Goal: Task Accomplishment & Management: Manage account settings

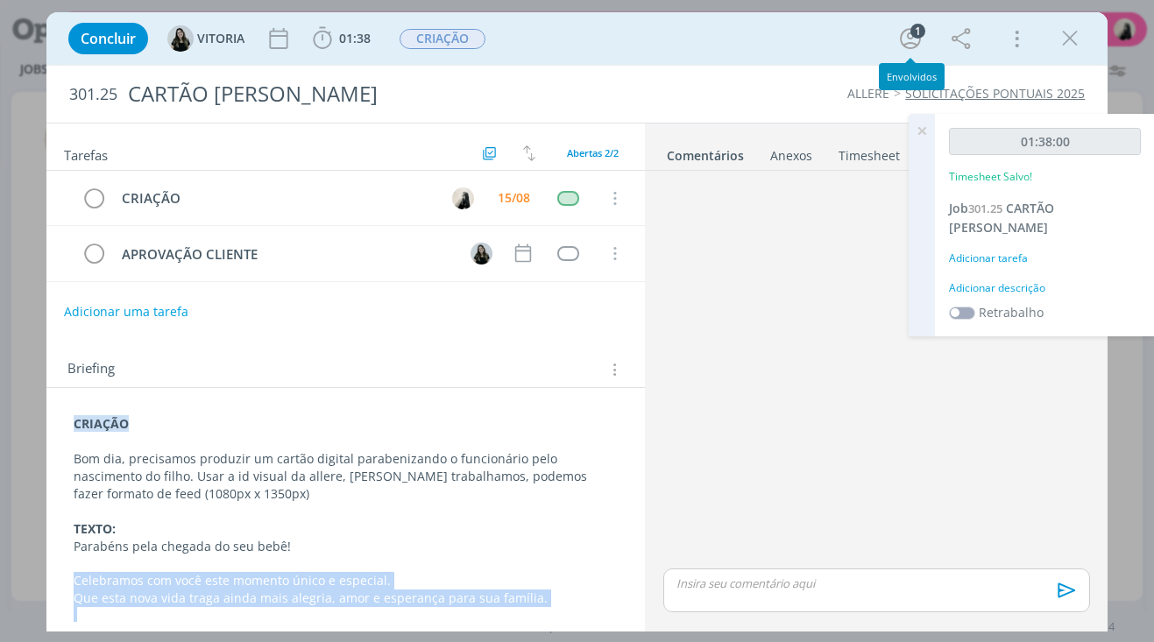
scroll to position [67, 0]
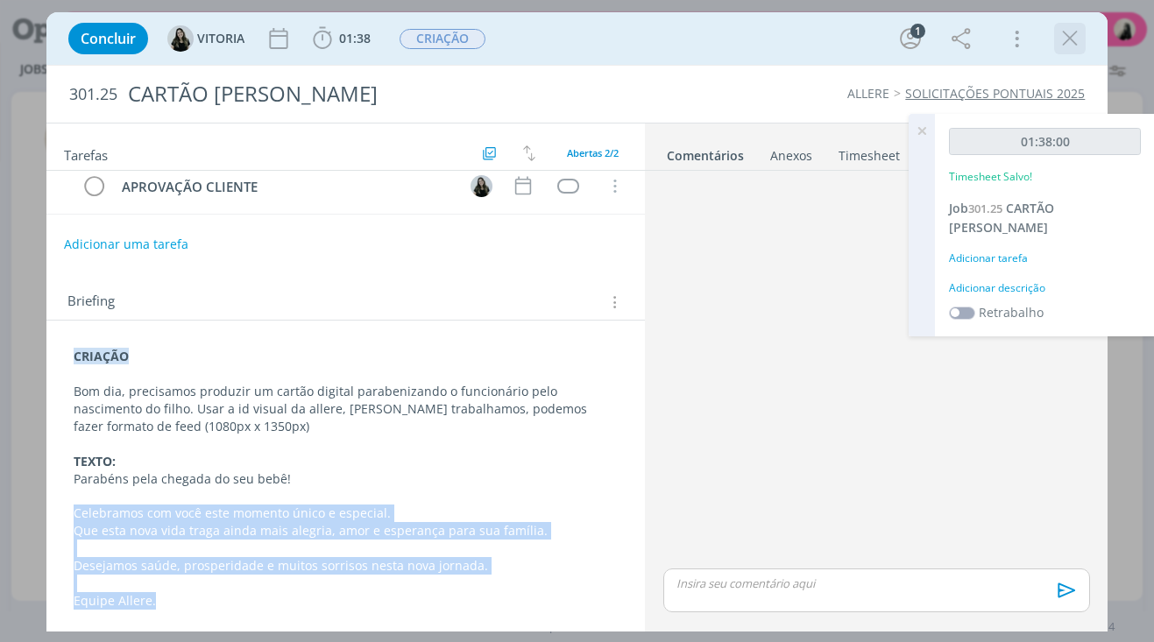
click at [1065, 38] on icon "dialog" at bounding box center [1070, 38] width 26 height 26
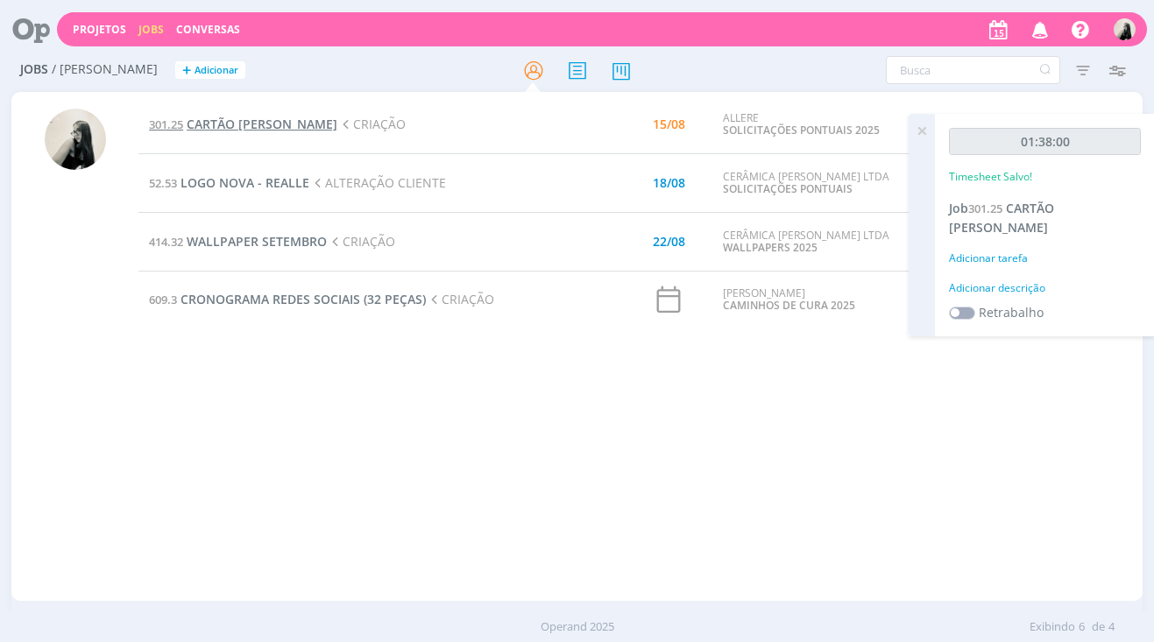
click at [270, 119] on span "CARTÃO [PERSON_NAME]" at bounding box center [262, 124] width 151 height 17
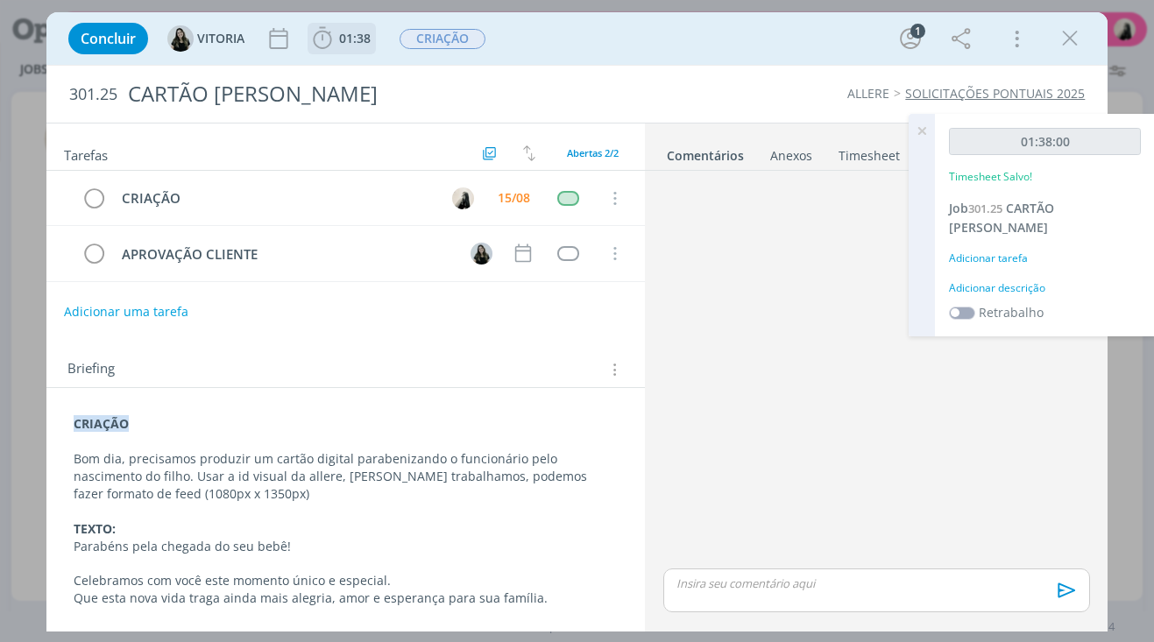
click at [321, 34] on icon "dialog" at bounding box center [322, 38] width 26 height 26
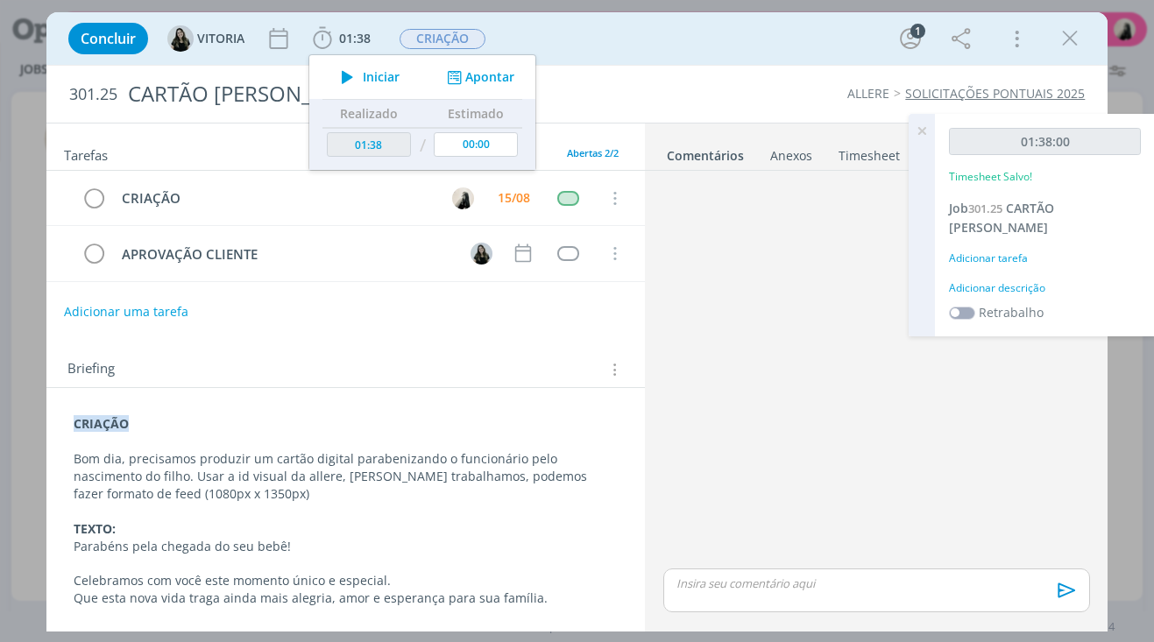
drag, startPoint x: 356, startPoint y: 77, endPoint x: 975, endPoint y: 151, distance: 623.9
click at [357, 77] on icon "dialog" at bounding box center [347, 77] width 31 height 23
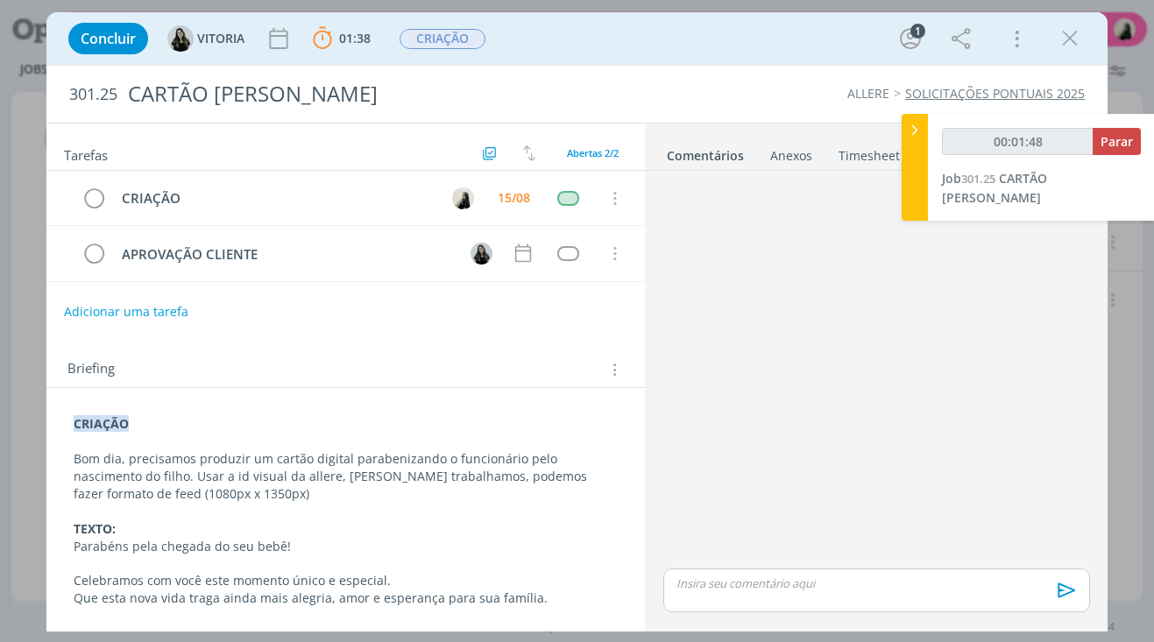
click at [790, 578] on p "dialog" at bounding box center [876, 584] width 398 height 16
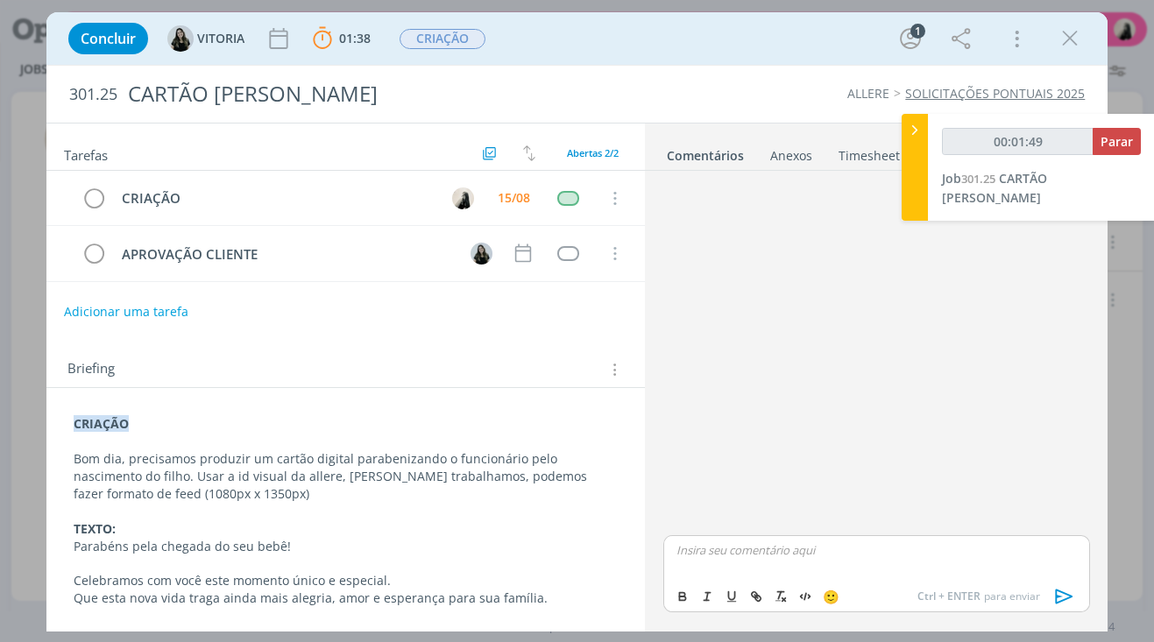
type input "00:01:50"
click at [1059, 592] on icon "dialog" at bounding box center [1064, 597] width 18 height 15
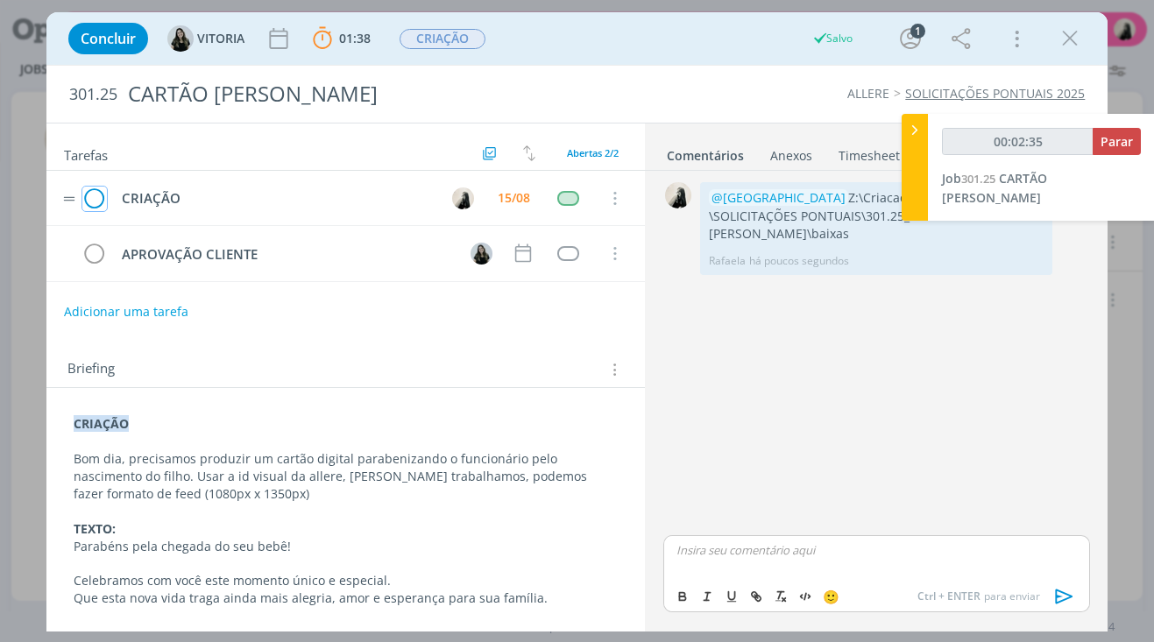
click at [97, 196] on icon "dialog" at bounding box center [94, 199] width 25 height 26
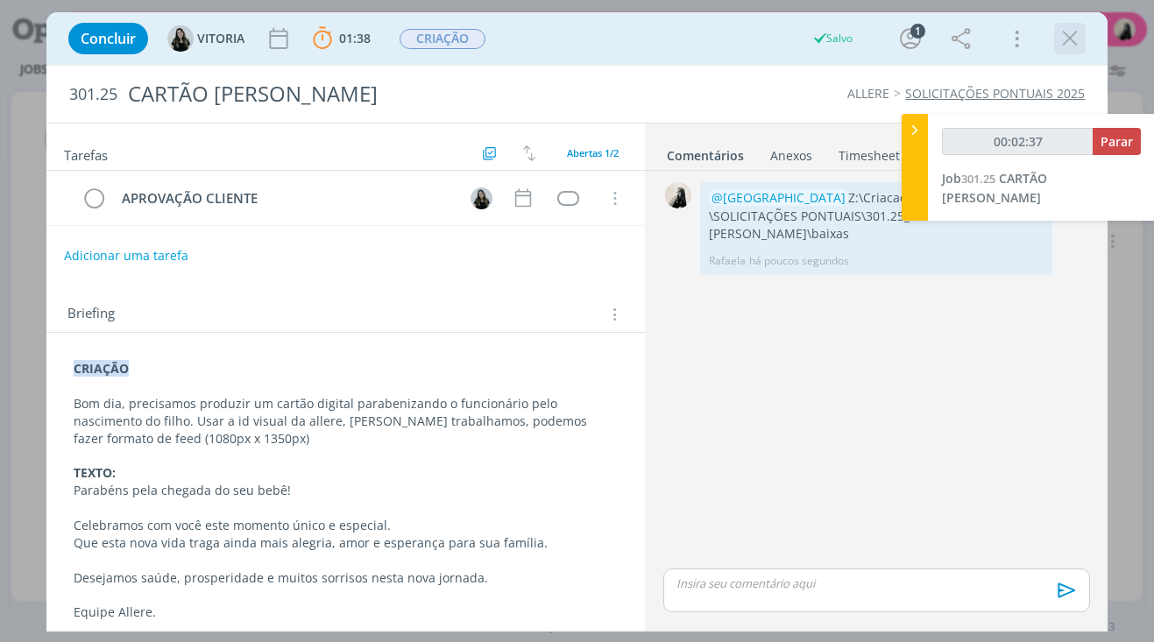
click at [1071, 39] on icon "dialog" at bounding box center [1070, 38] width 26 height 26
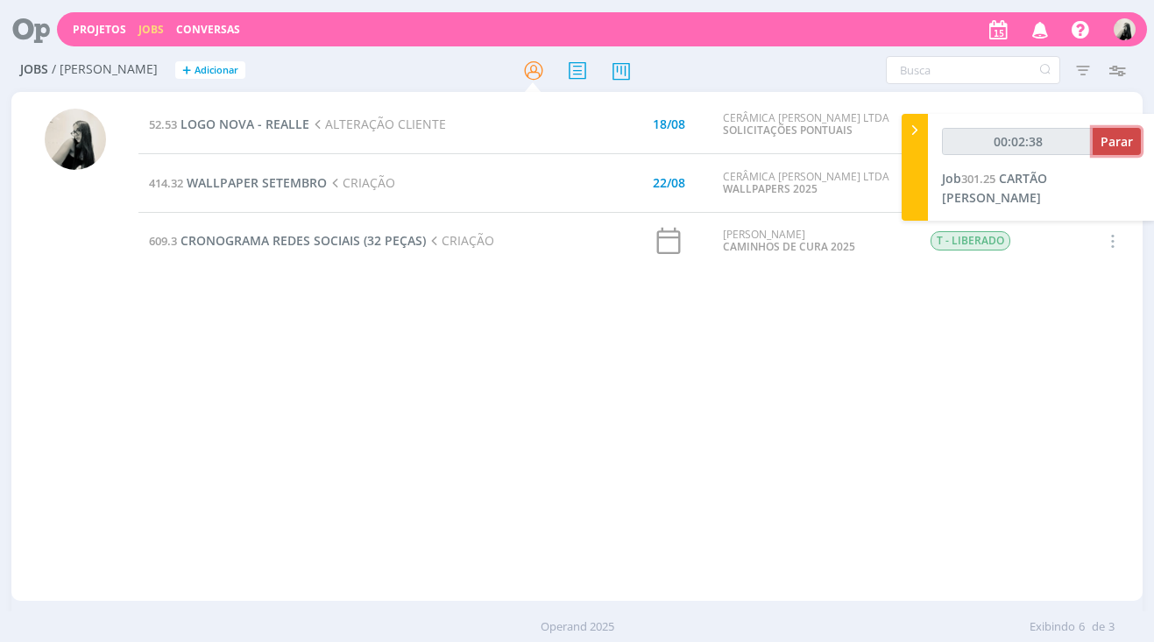
click at [1128, 143] on span "Parar" at bounding box center [1117, 141] width 32 height 17
type input "00:03:00"
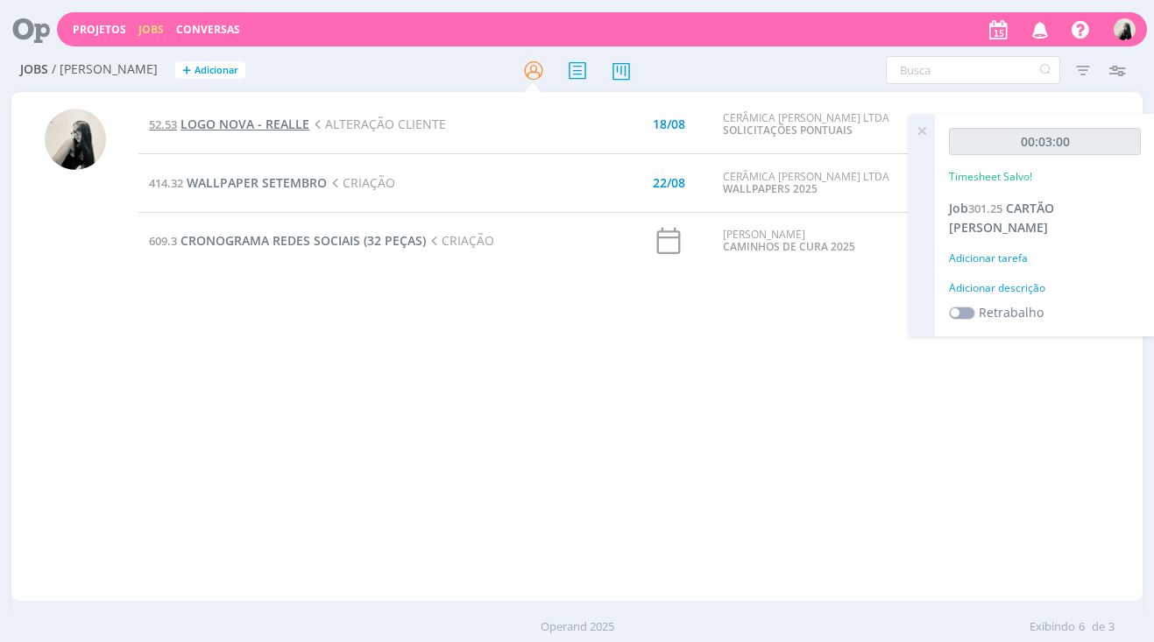
click at [268, 130] on span "LOGO NOVA - REALLE" at bounding box center [245, 124] width 129 height 17
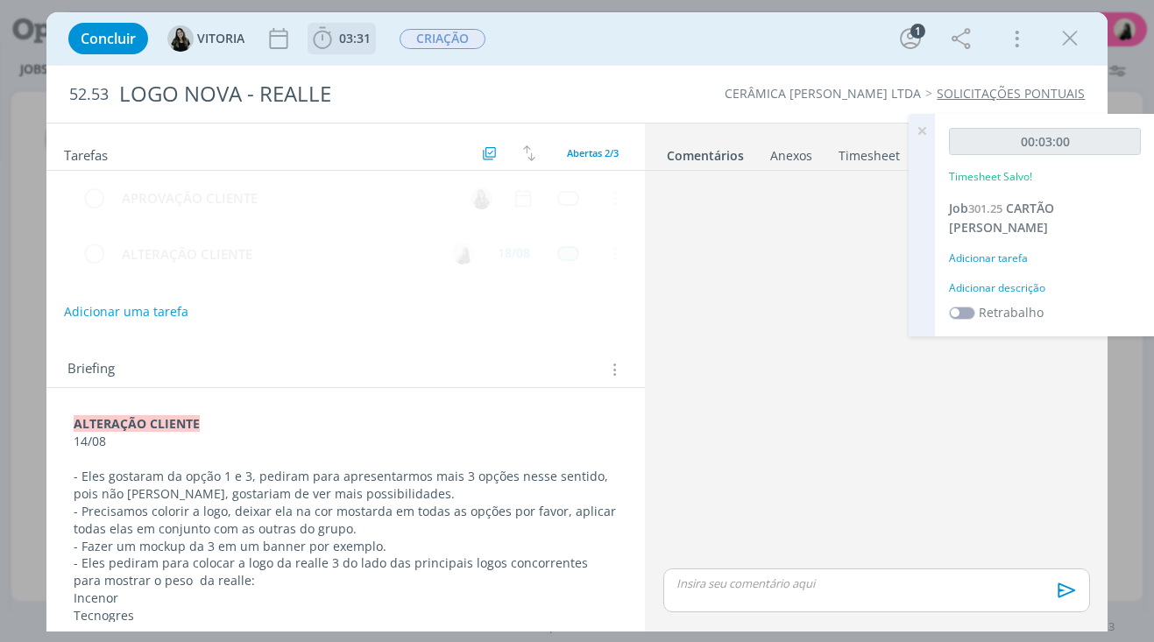
scroll to position [14, 0]
click at [325, 39] on icon "dialog" at bounding box center [322, 38] width 26 height 26
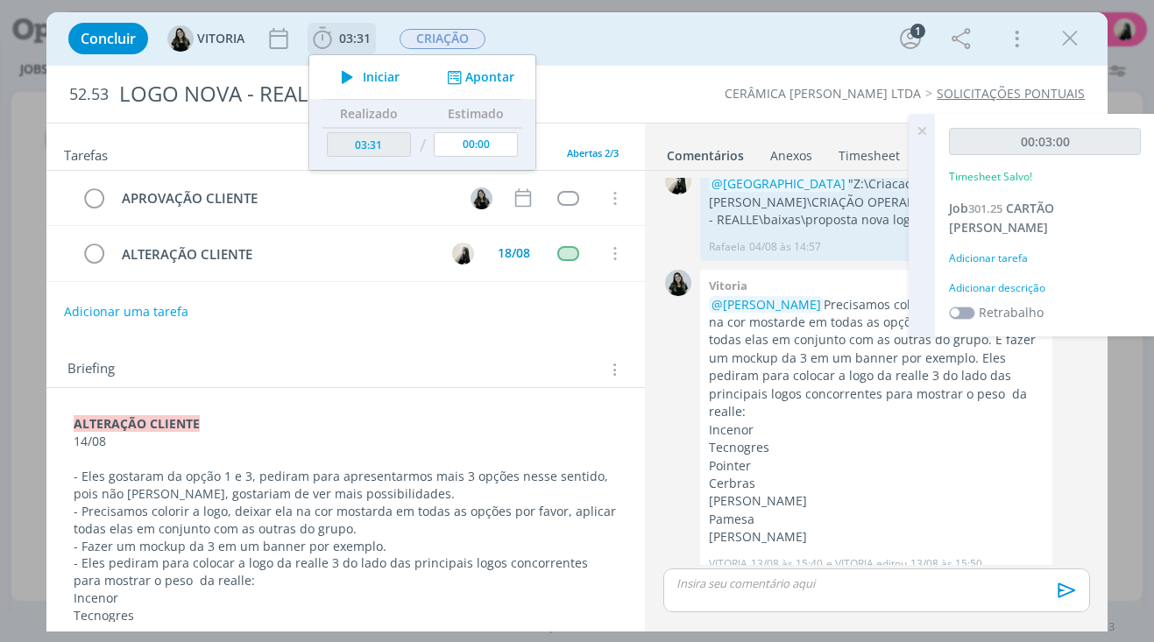
click at [344, 76] on icon "dialog" at bounding box center [347, 77] width 31 height 23
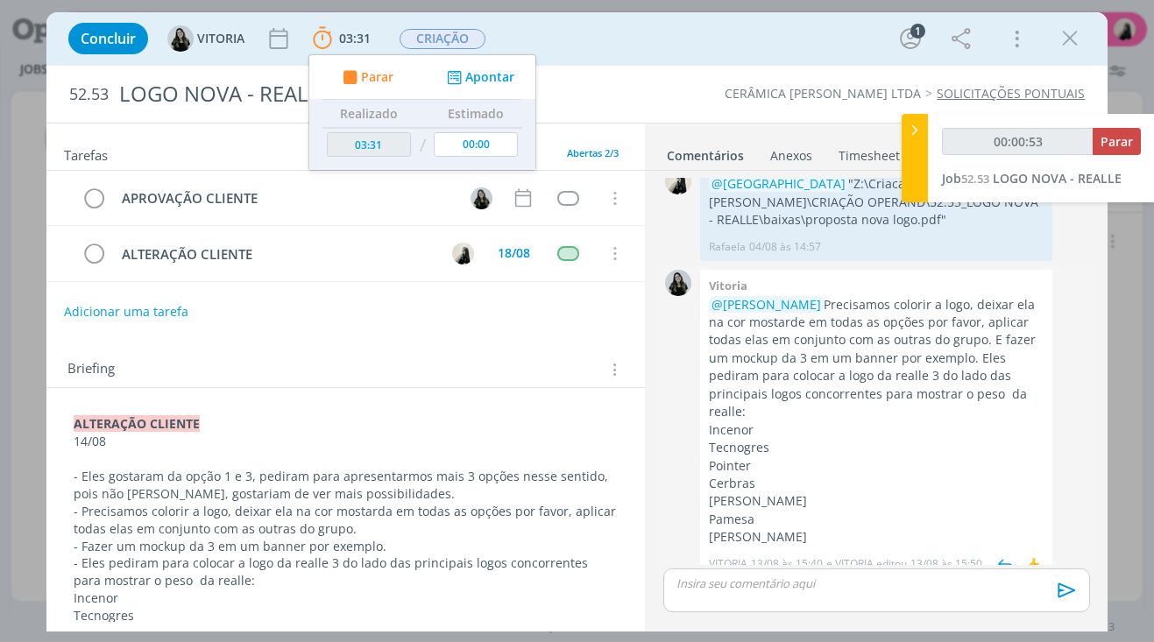
click at [834, 371] on p "@[PERSON_NAME] Precisamos colorir a logo, deixar ela na cor mostarde em todas a…" at bounding box center [876, 358] width 335 height 125
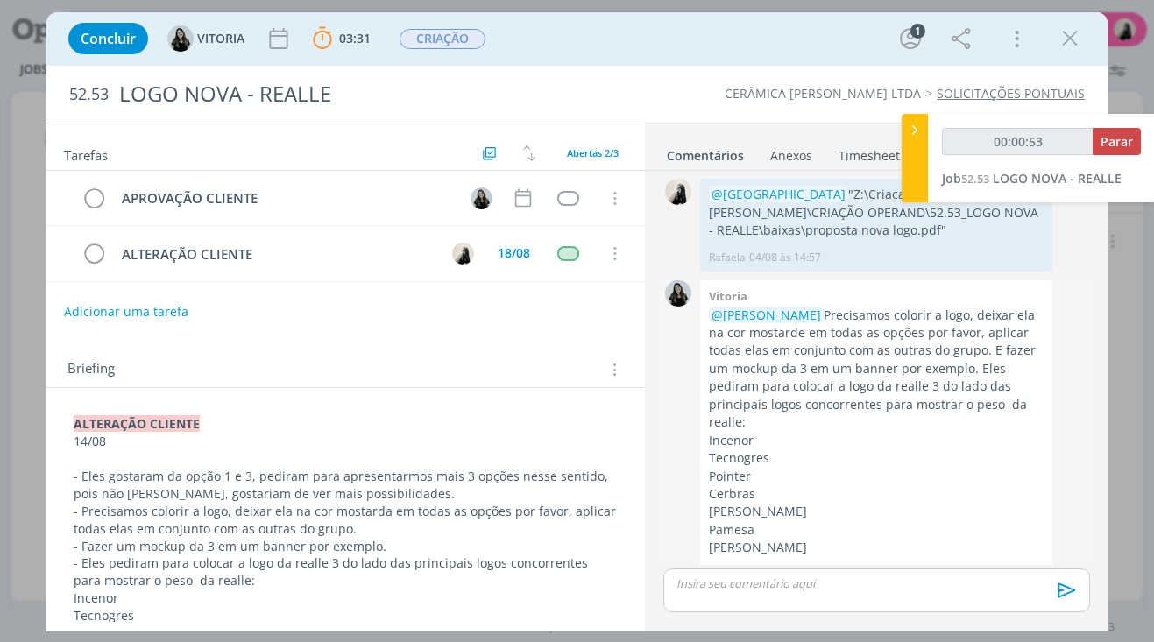
scroll to position [0, 0]
type input "00:00:55"
click at [911, 140] on div at bounding box center [915, 158] width 26 height 89
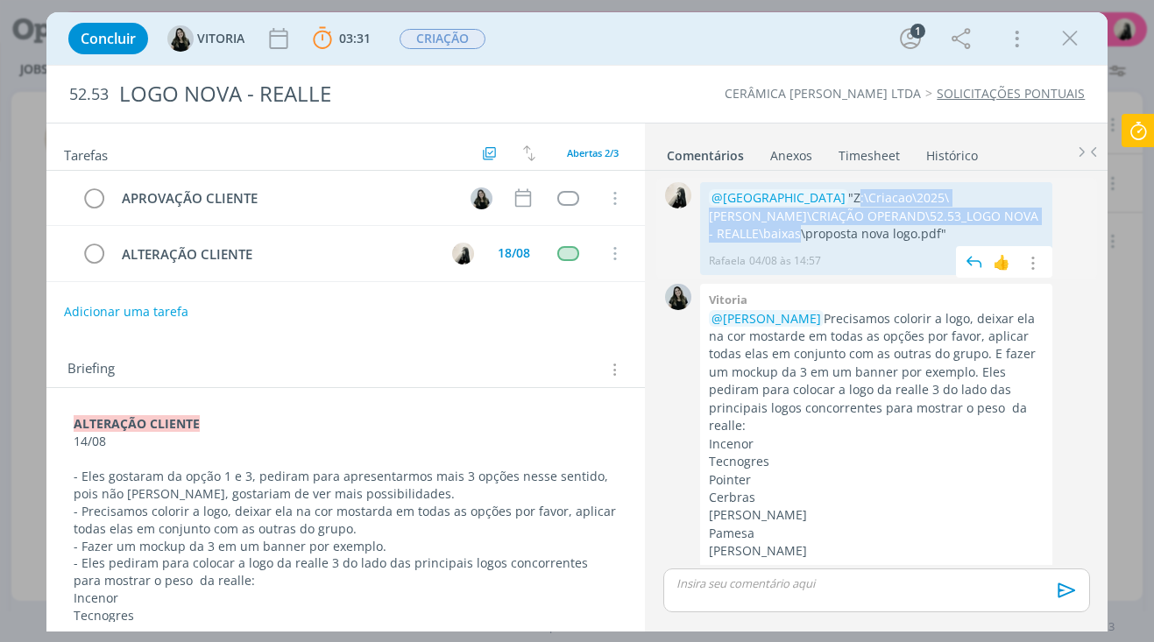
drag, startPoint x: 780, startPoint y: 195, endPoint x: 969, endPoint y: 223, distance: 191.4
click at [969, 223] on p "@[GEOGRAPHIC_DATA] "Z:\Criacao\2025\[PERSON_NAME]\CRIAÇÃO OPERAND\52.53_LOGO NO…" at bounding box center [876, 215] width 335 height 53
copy p "Z:\Criacao\2025\[PERSON_NAME]\CRIAÇÃO OPERAND\52.53_LOGO NOVA - REALLE\baixas"
drag, startPoint x: 1079, startPoint y: 46, endPoint x: 1135, endPoint y: 74, distance: 62.3
click at [1079, 46] on icon "dialog" at bounding box center [1070, 38] width 26 height 26
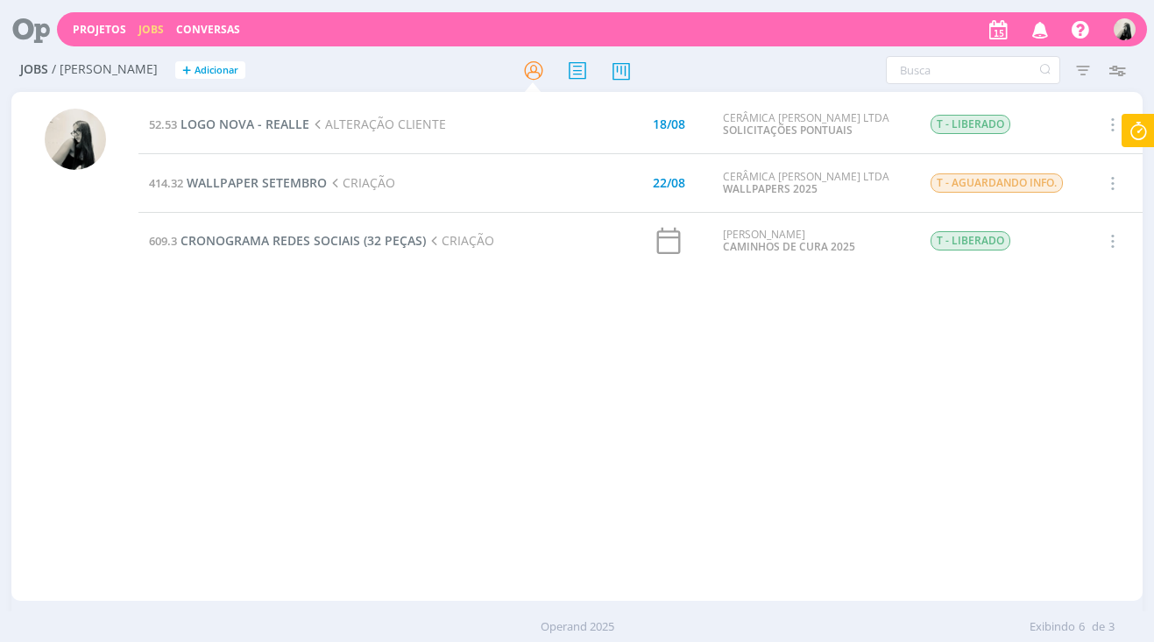
click at [1139, 129] on icon at bounding box center [1139, 131] width 32 height 34
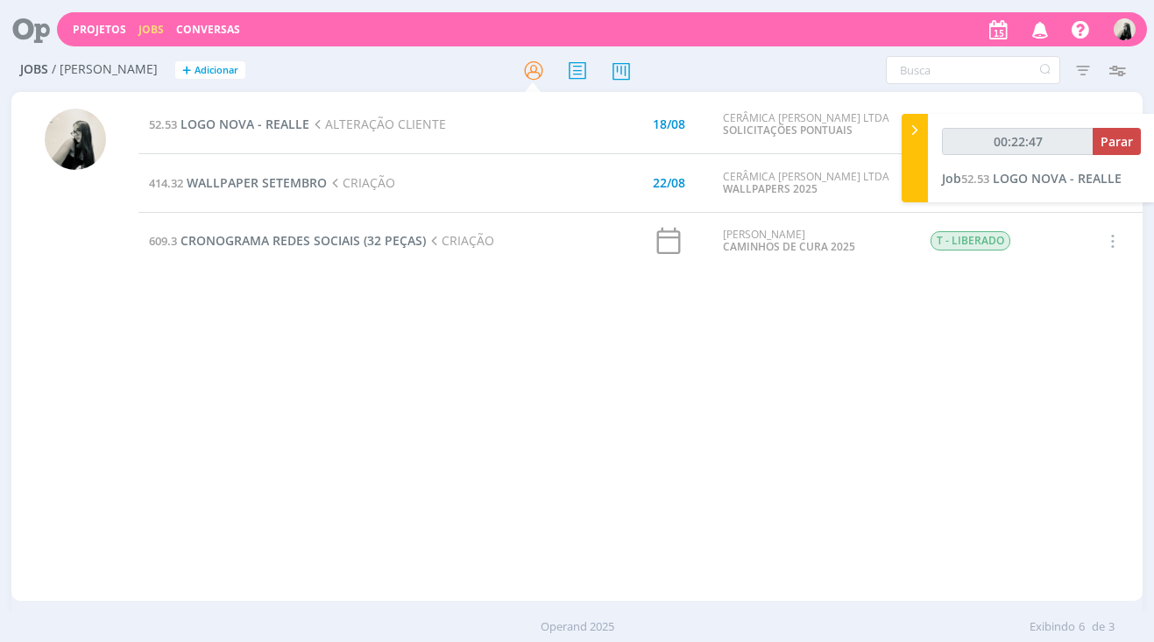
click at [785, 351] on div "52.53 LOGO NOVA - REALLE ALTERAÇÃO CLIENTE 18/08 CERÂMICA [PERSON_NAME] LTDA SO…" at bounding box center [640, 347] width 1004 height 502
click at [289, 123] on span "LOGO NOVA - REALLE" at bounding box center [245, 124] width 129 height 17
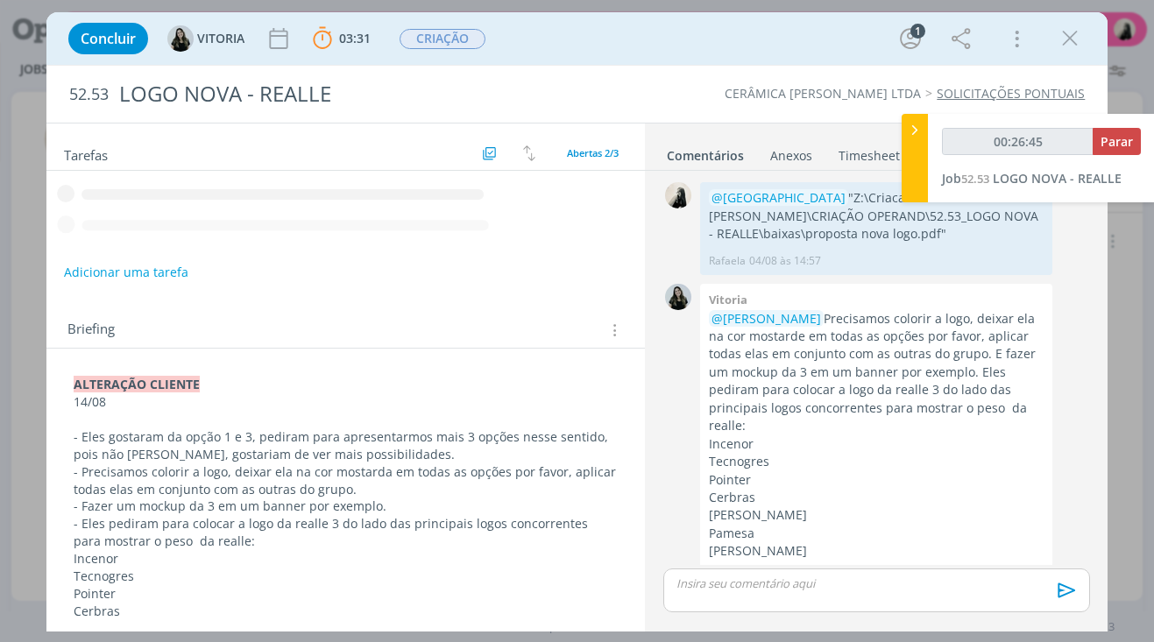
scroll to position [14, 0]
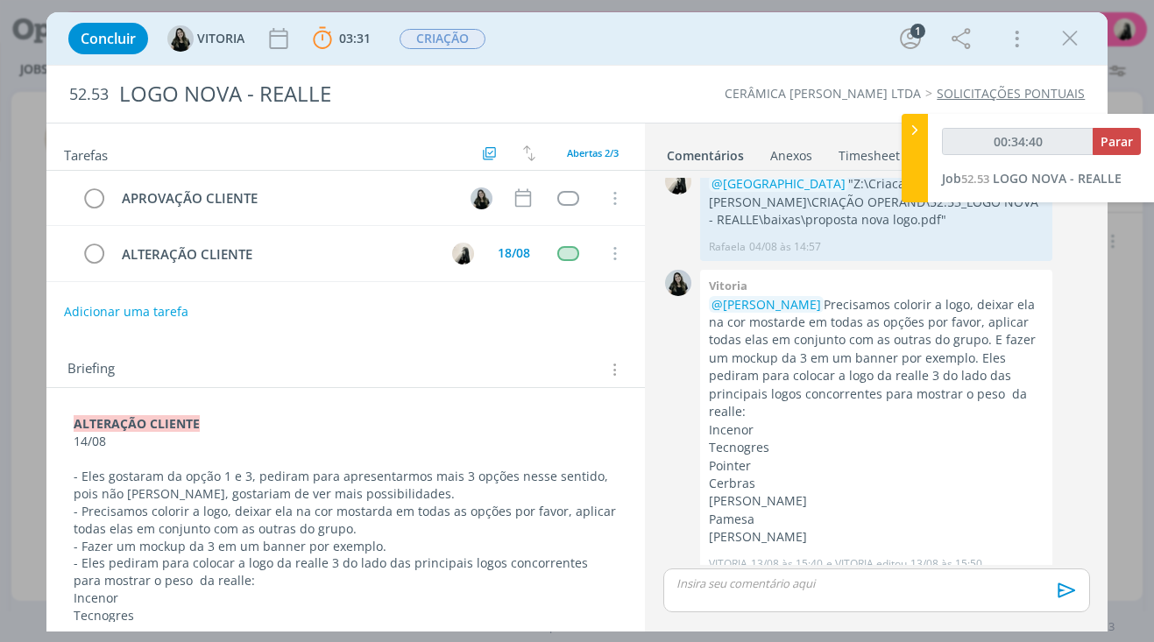
drag, startPoint x: 1074, startPoint y: 32, endPoint x: 941, endPoint y: 265, distance: 268.0
click at [1074, 32] on icon "dialog" at bounding box center [1070, 38] width 26 height 26
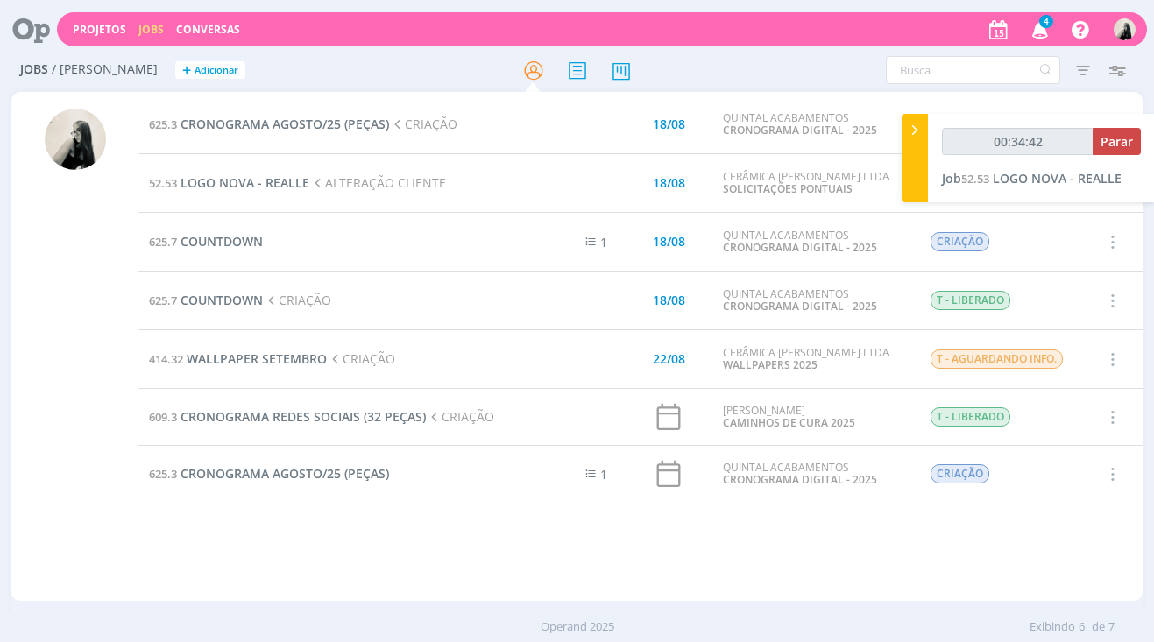
click at [545, 315] on td at bounding box center [572, 301] width 105 height 59
click at [1125, 140] on span "Parar" at bounding box center [1117, 141] width 32 height 17
type input "00:35:00"
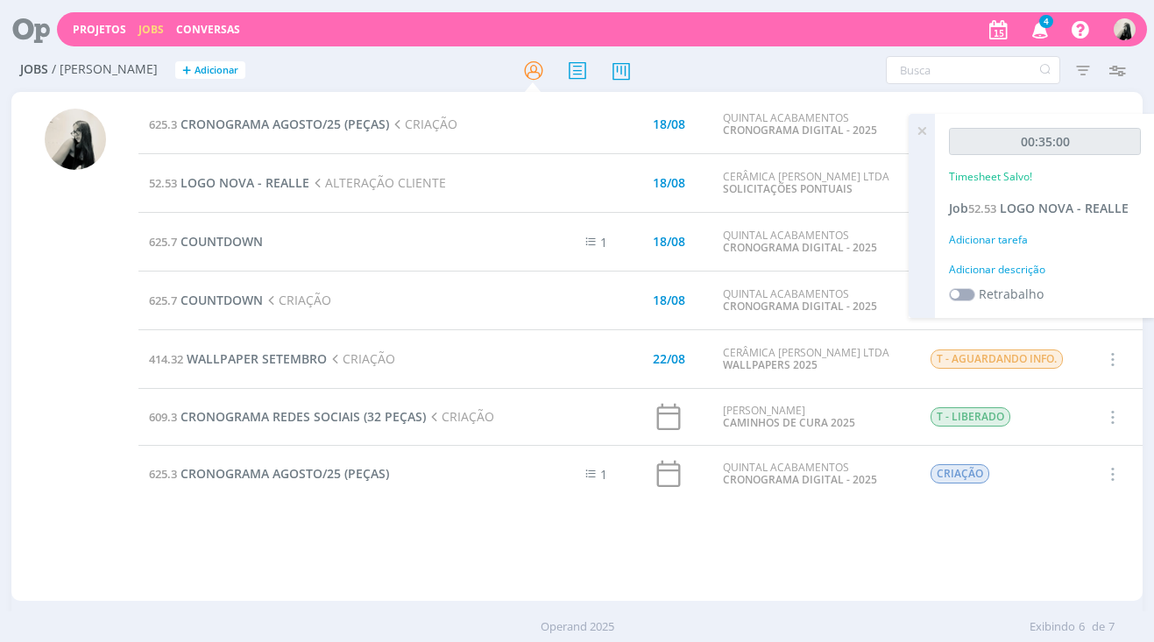
click at [1037, 25] on icon "button" at bounding box center [1040, 29] width 31 height 30
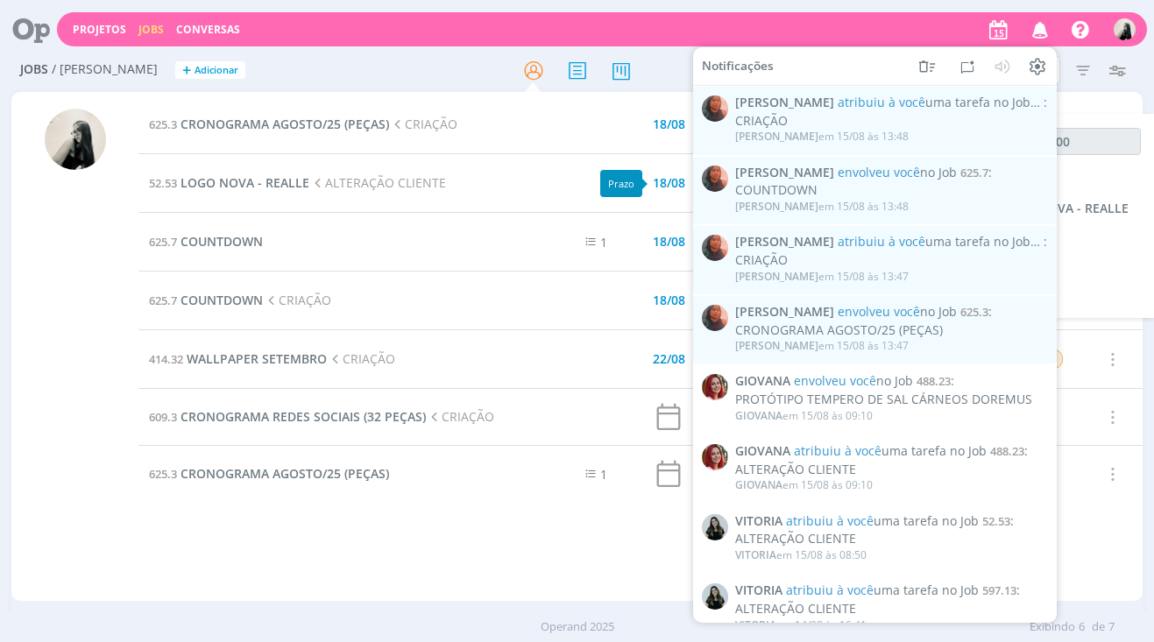
click at [585, 199] on td at bounding box center [572, 183] width 105 height 59
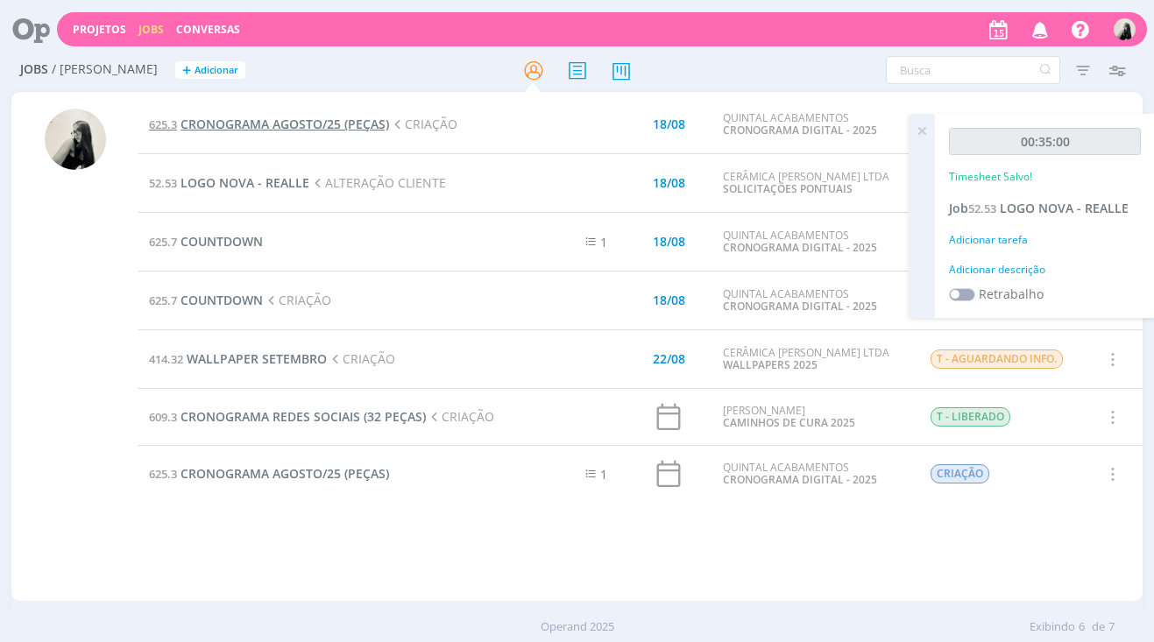
click at [336, 126] on span "CRONOGRAMA AGOSTO/25 (PEÇAS)" at bounding box center [285, 124] width 209 height 17
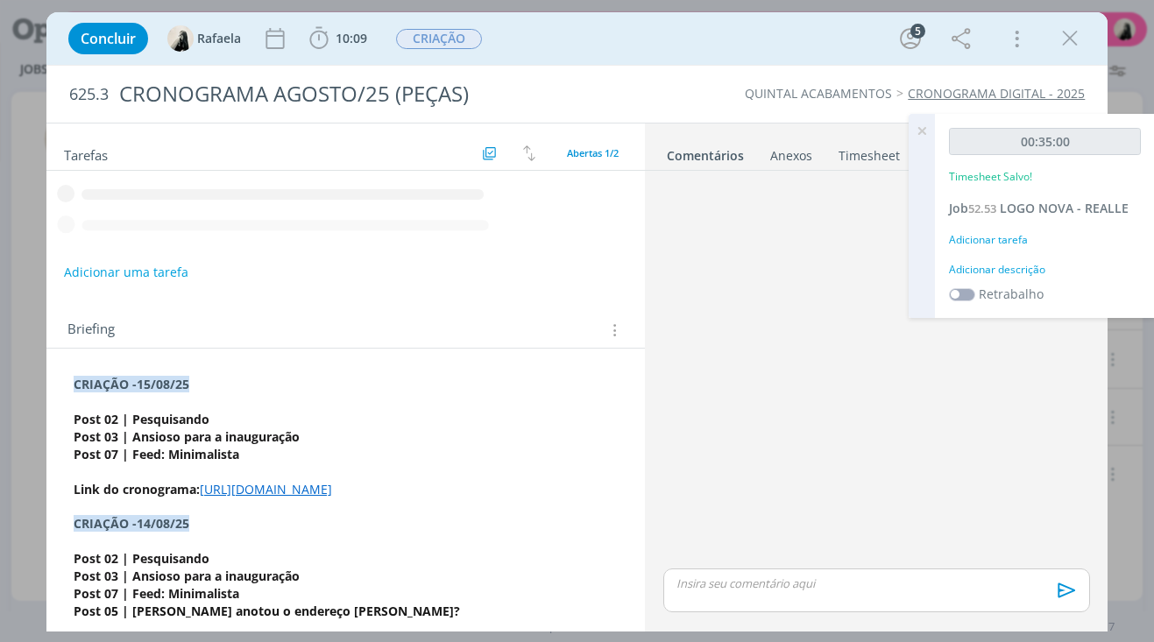
scroll to position [285, 0]
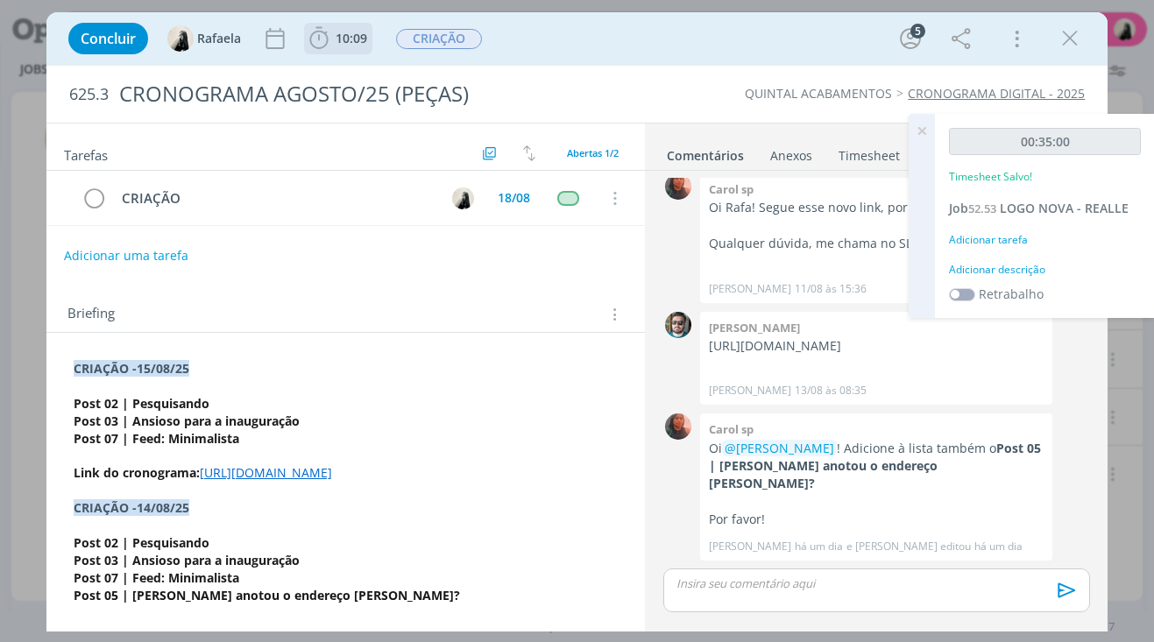
click at [331, 42] on icon "dialog" at bounding box center [319, 38] width 26 height 26
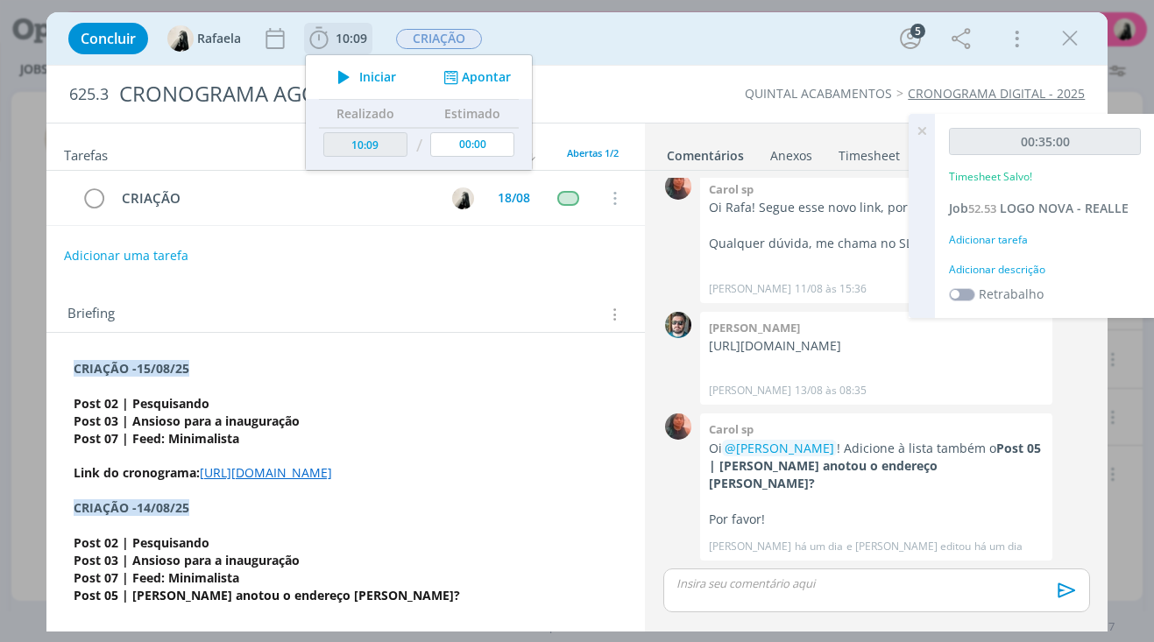
click at [345, 78] on icon "dialog" at bounding box center [344, 77] width 31 height 23
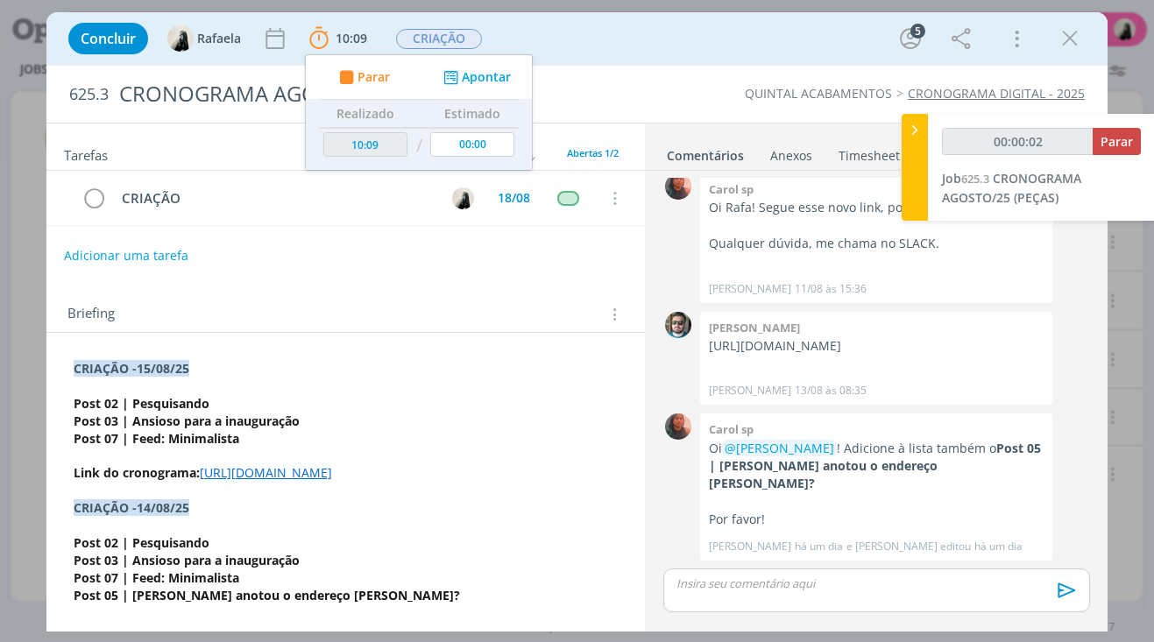
click at [200, 481] on link "[URL][DOMAIN_NAME]" at bounding box center [266, 472] width 132 height 17
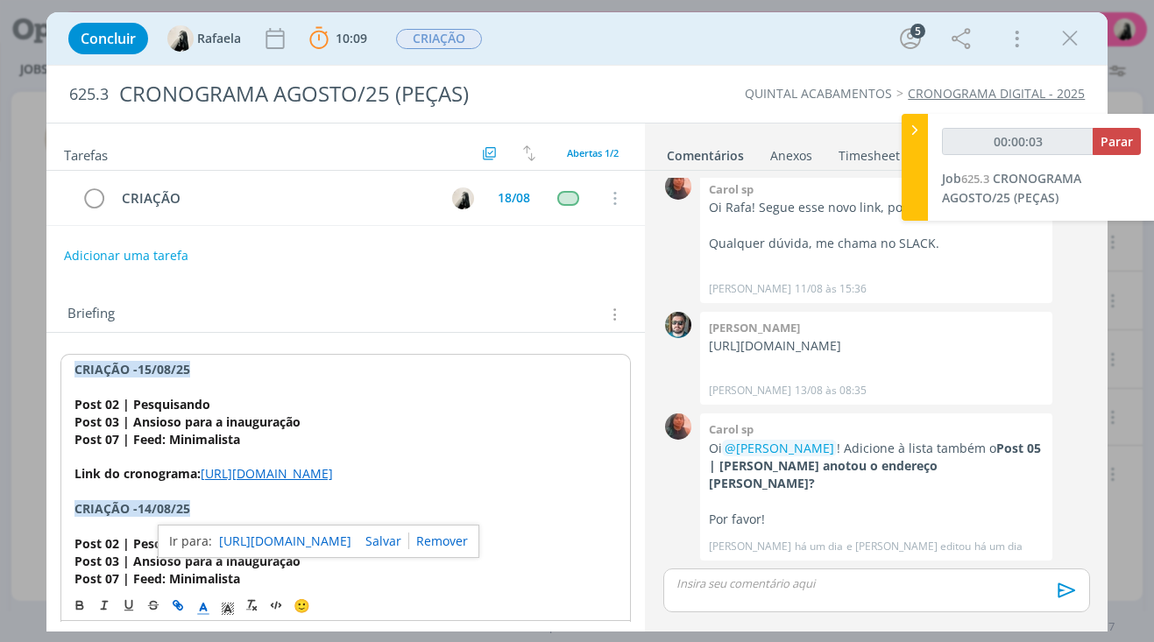
click at [195, 483] on p "Link do cronograma: [URL][DOMAIN_NAME]" at bounding box center [345, 474] width 543 height 18
click at [221, 482] on link "[URL][DOMAIN_NAME]" at bounding box center [267, 473] width 132 height 17
click at [352, 425] on p "Post 03 | Ansioso para a inauguração" at bounding box center [345, 423] width 543 height 18
click at [274, 482] on link "[URL][DOMAIN_NAME]" at bounding box center [267, 473] width 132 height 17
click at [288, 542] on link "[URL][DOMAIN_NAME]" at bounding box center [286, 542] width 132 height 23
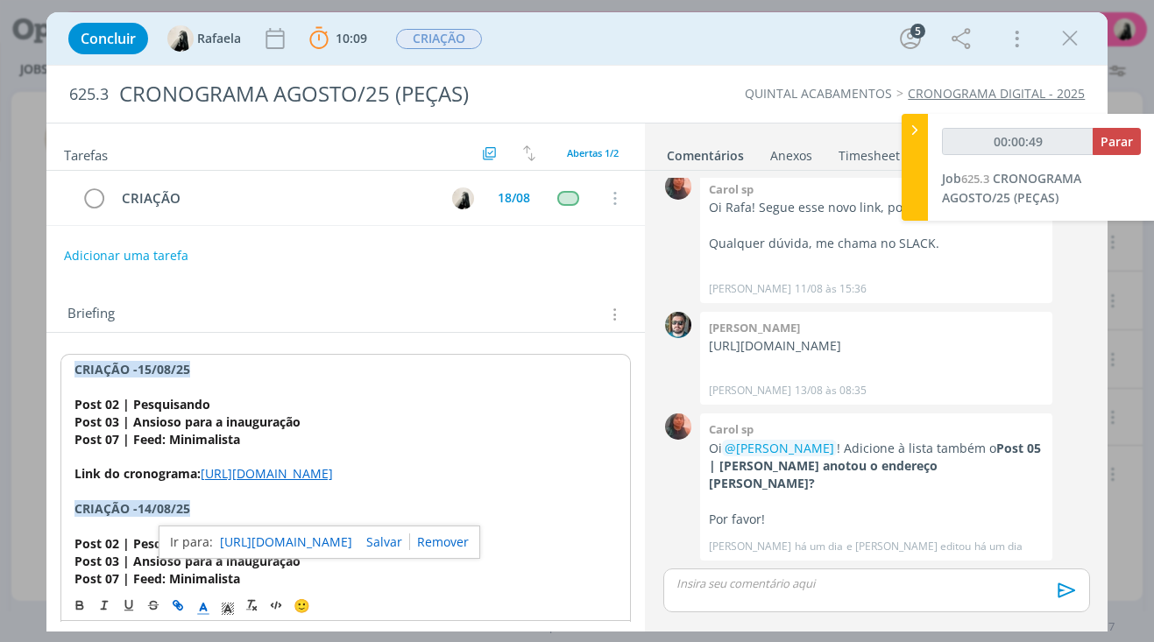
click at [292, 551] on link "[URL][DOMAIN_NAME]" at bounding box center [286, 542] width 132 height 23
drag, startPoint x: 271, startPoint y: 446, endPoint x: 50, endPoint y: 407, distance: 224.3
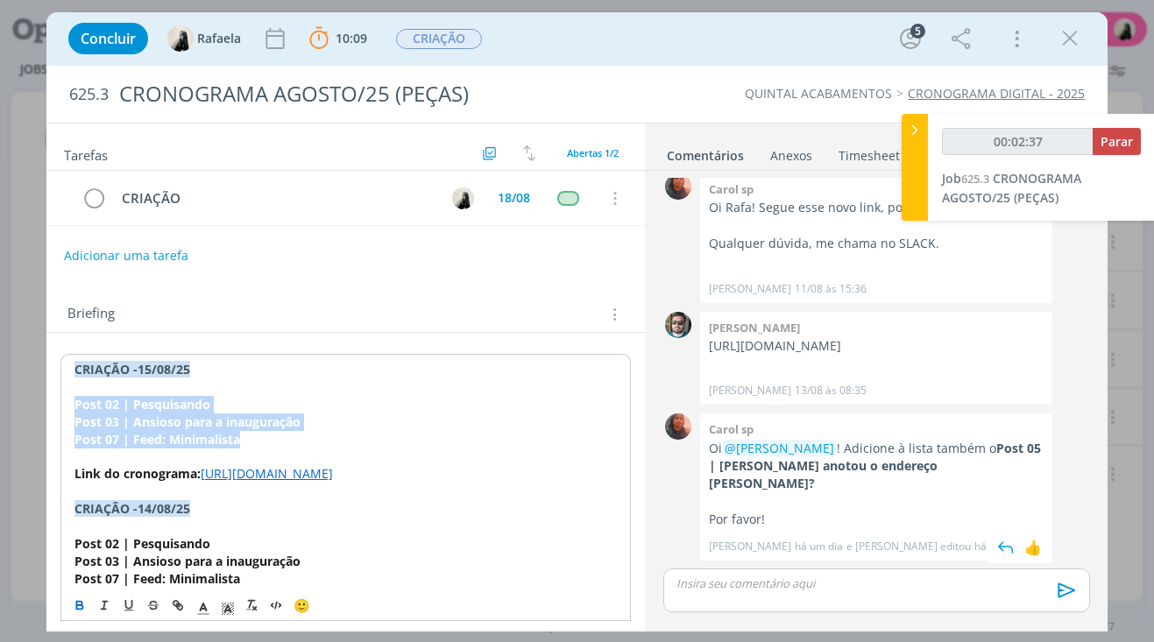
copy div "Post 02 | Pesquisando Post 03 | Ansioso para a inauguração Post 07 | Feed: Mini…"
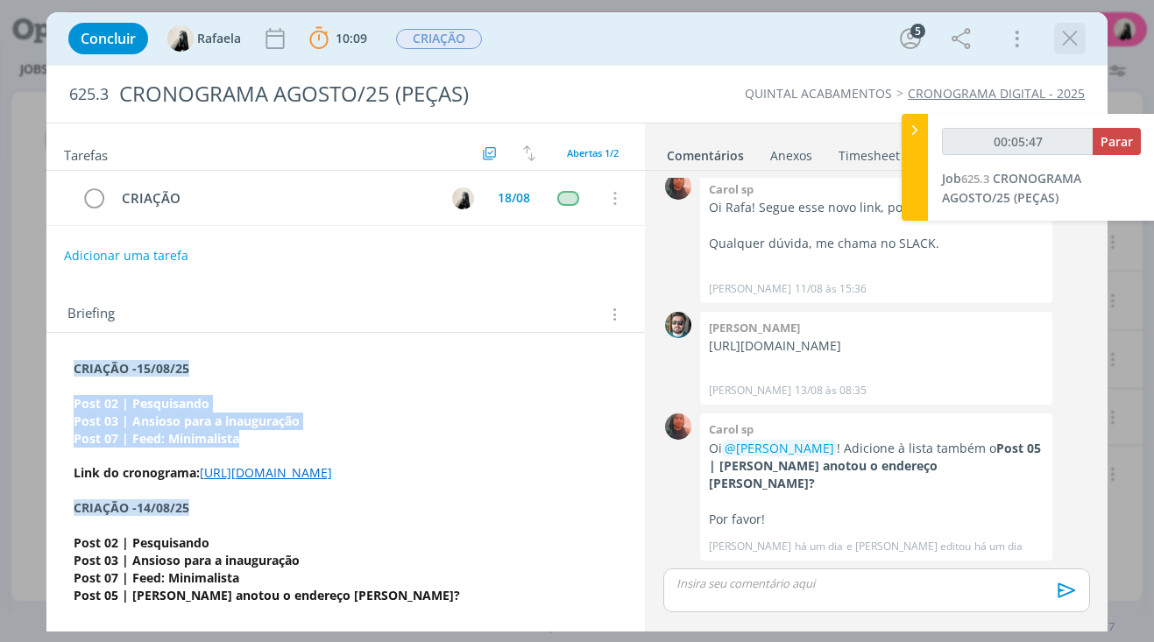
click at [1081, 34] on icon "dialog" at bounding box center [1070, 38] width 26 height 26
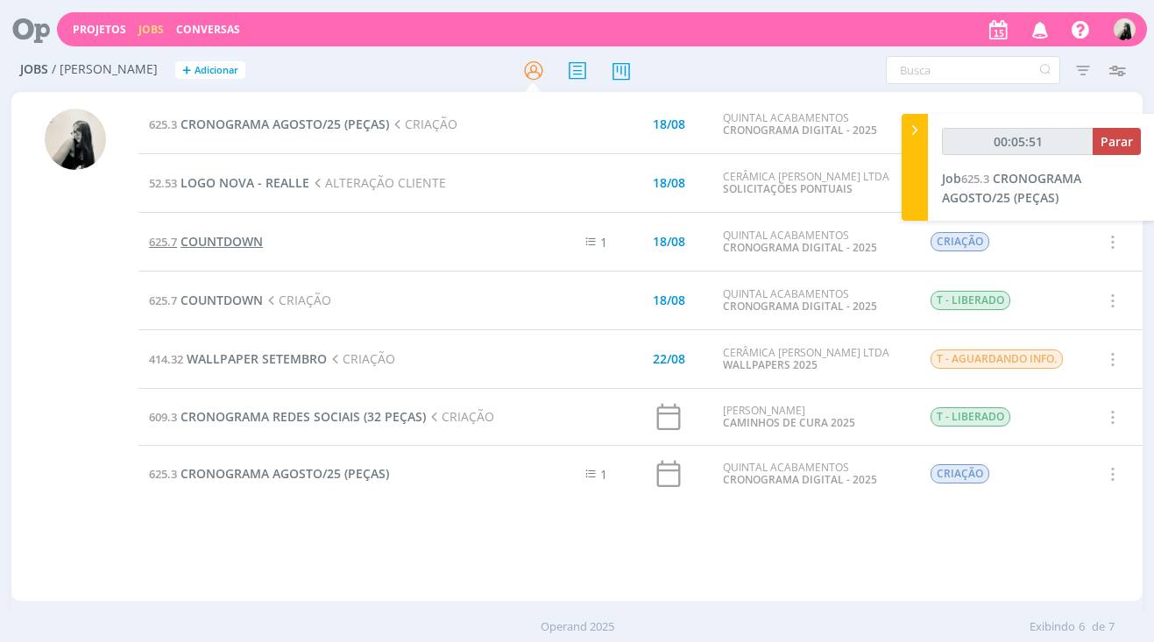
click at [228, 240] on span "COUNTDOWN" at bounding box center [222, 241] width 82 height 17
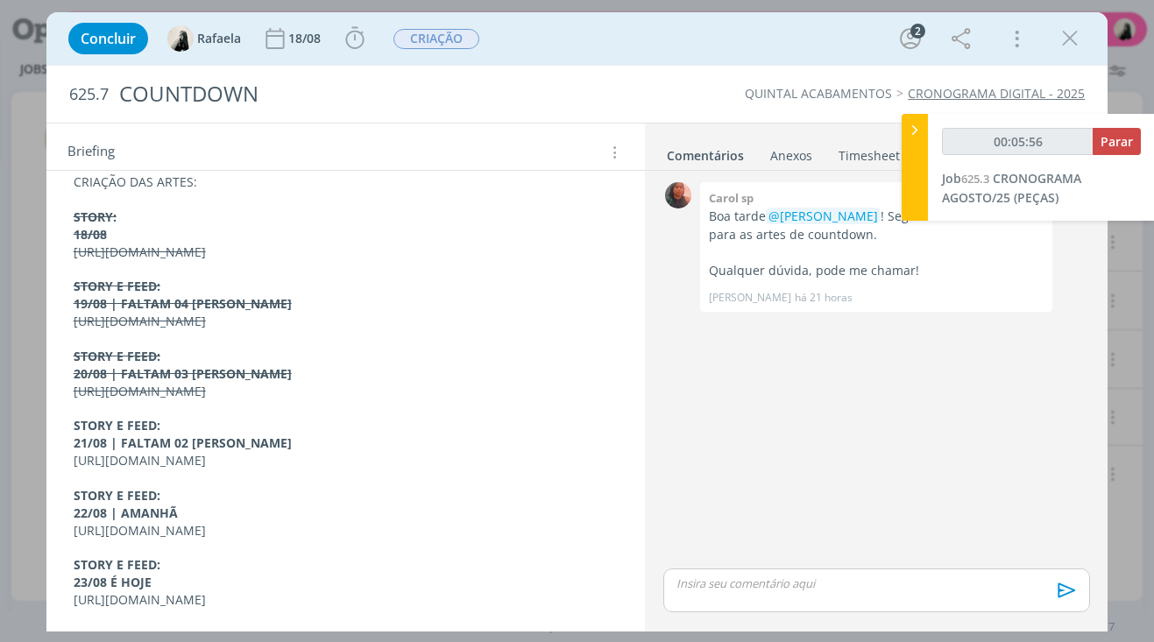
scroll to position [291, 0]
click at [1075, 42] on icon "dialog" at bounding box center [1070, 38] width 26 height 26
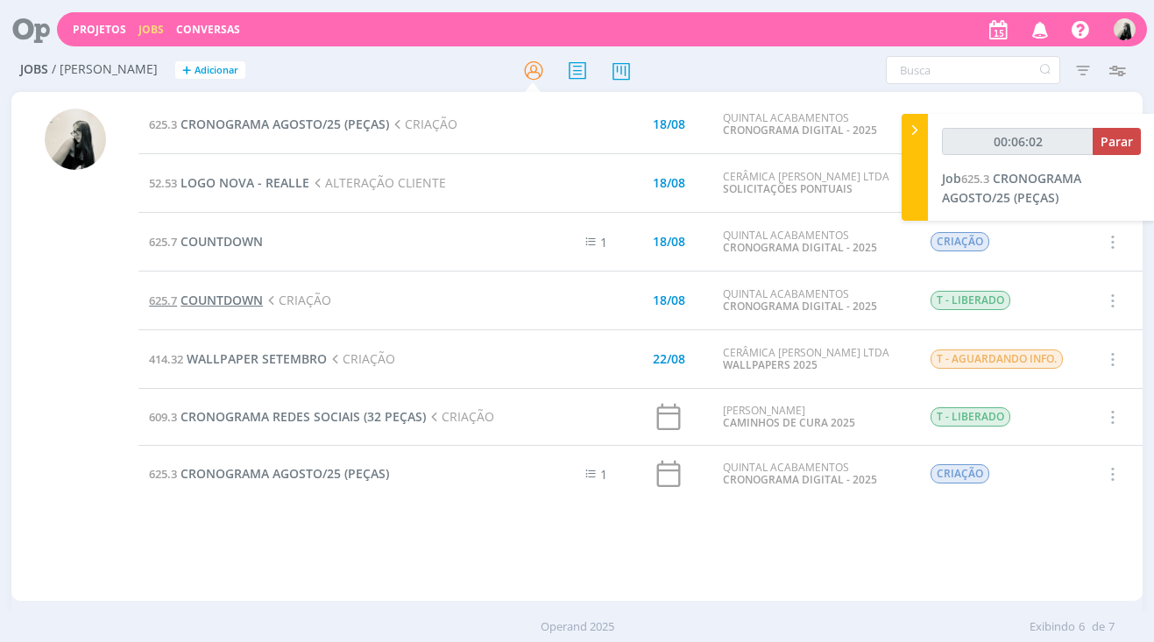
click at [254, 301] on span "COUNTDOWN" at bounding box center [222, 300] width 82 height 17
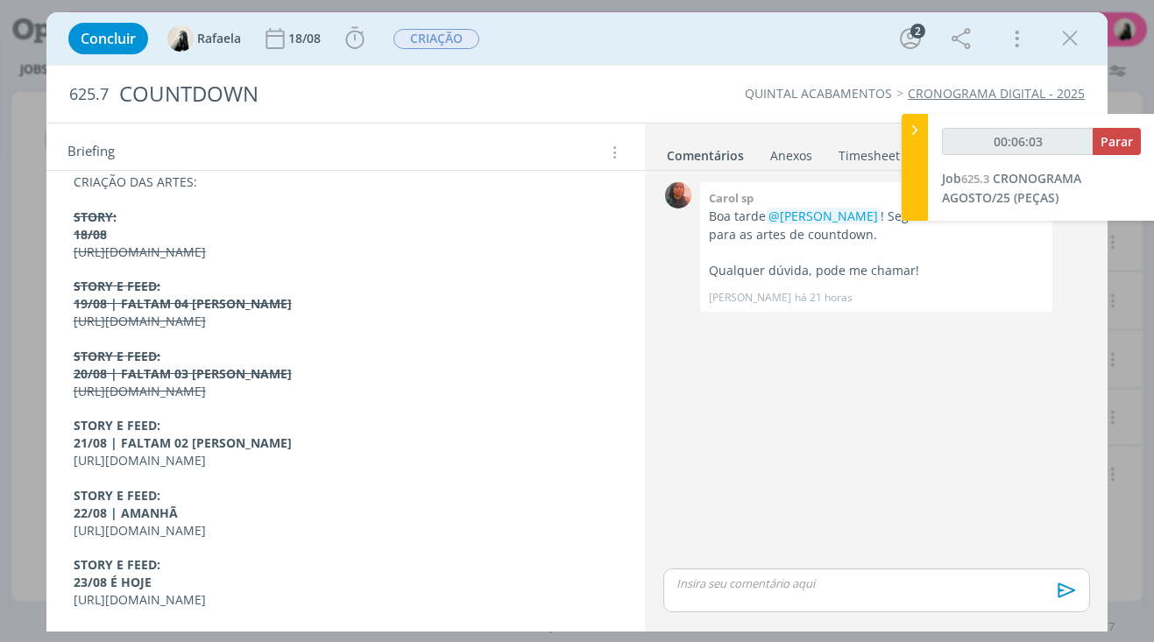
scroll to position [291, 0]
click at [1058, 43] on icon "dialog" at bounding box center [1070, 38] width 26 height 26
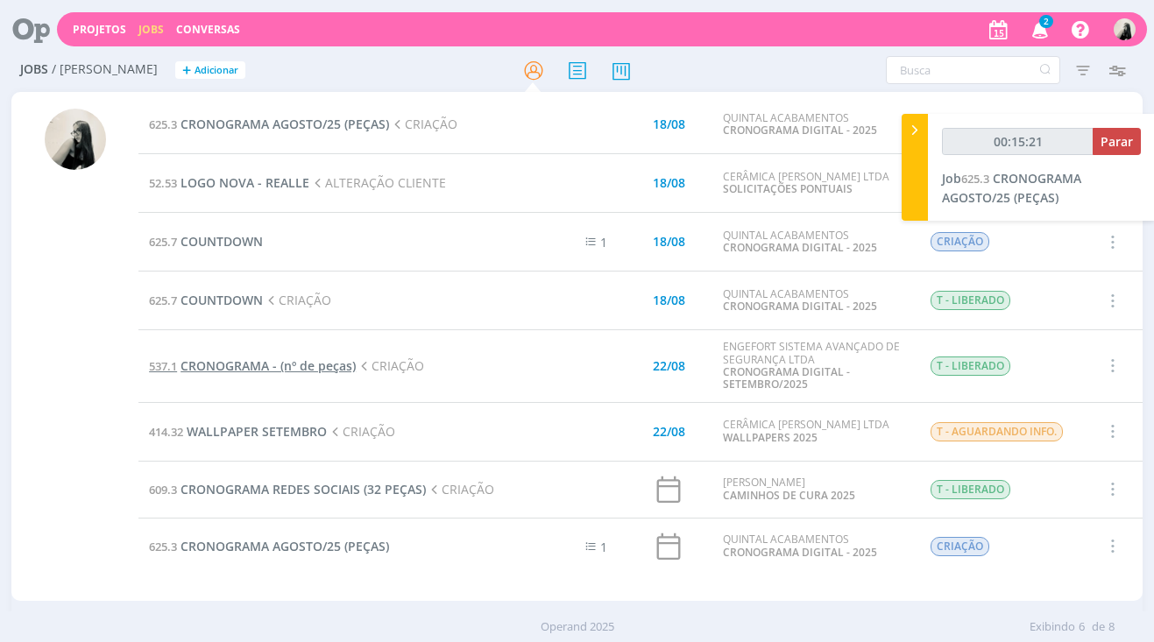
click at [257, 372] on span "CRONOGRAMA - (nº de peças)" at bounding box center [268, 366] width 175 height 17
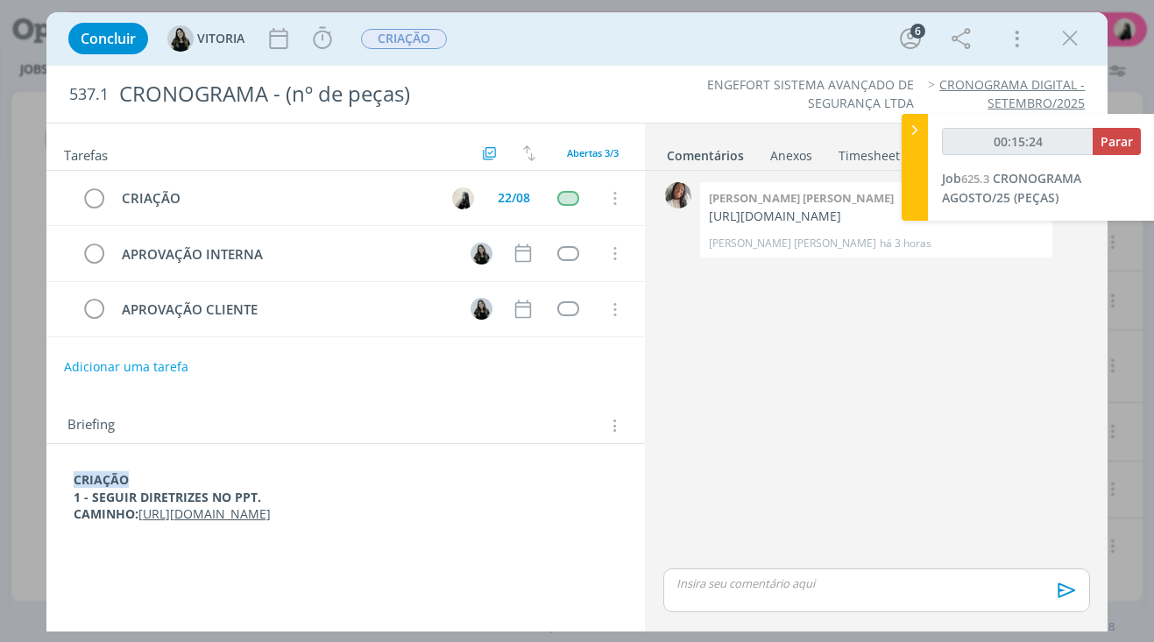
click at [225, 522] on link "[URL][DOMAIN_NAME]" at bounding box center [204, 514] width 132 height 17
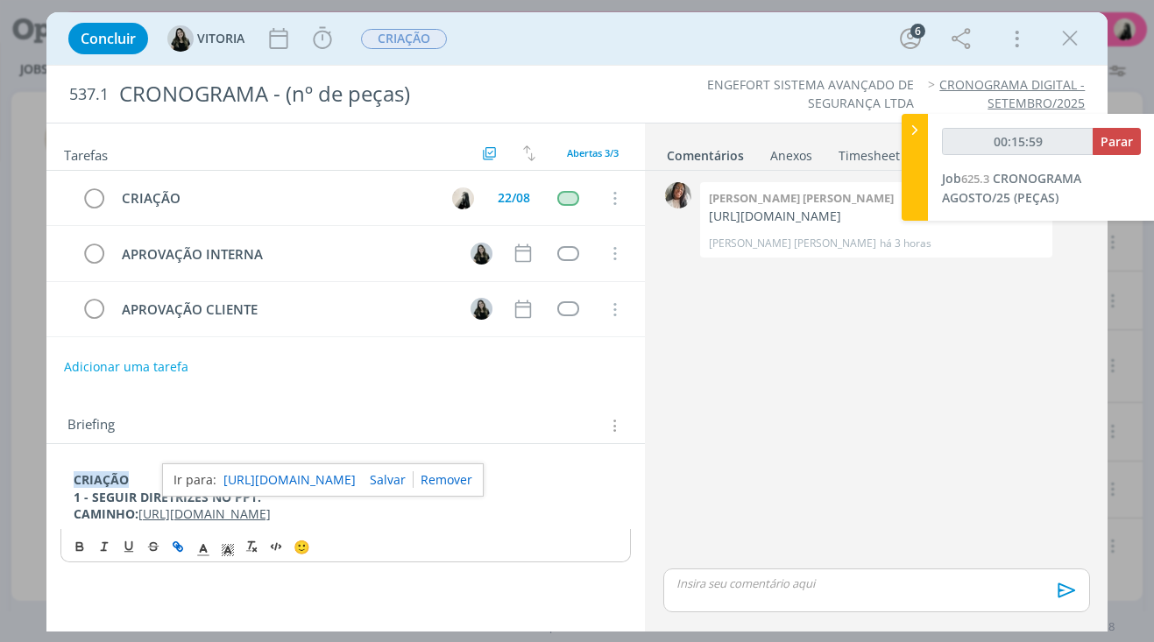
click at [171, 518] on link "[URL][DOMAIN_NAME]" at bounding box center [204, 514] width 132 height 17
click at [262, 477] on link "[URL][DOMAIN_NAME]" at bounding box center [289, 480] width 132 height 23
click at [1068, 32] on icon "dialog" at bounding box center [1070, 38] width 26 height 26
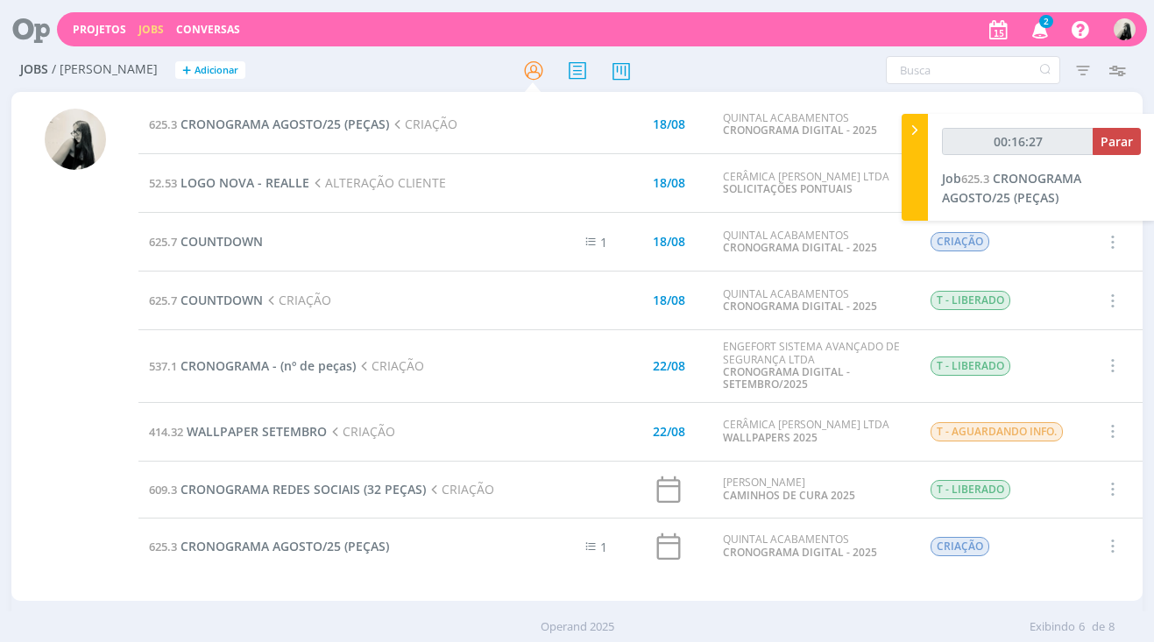
click at [1038, 32] on icon "button" at bounding box center [1040, 29] width 31 height 30
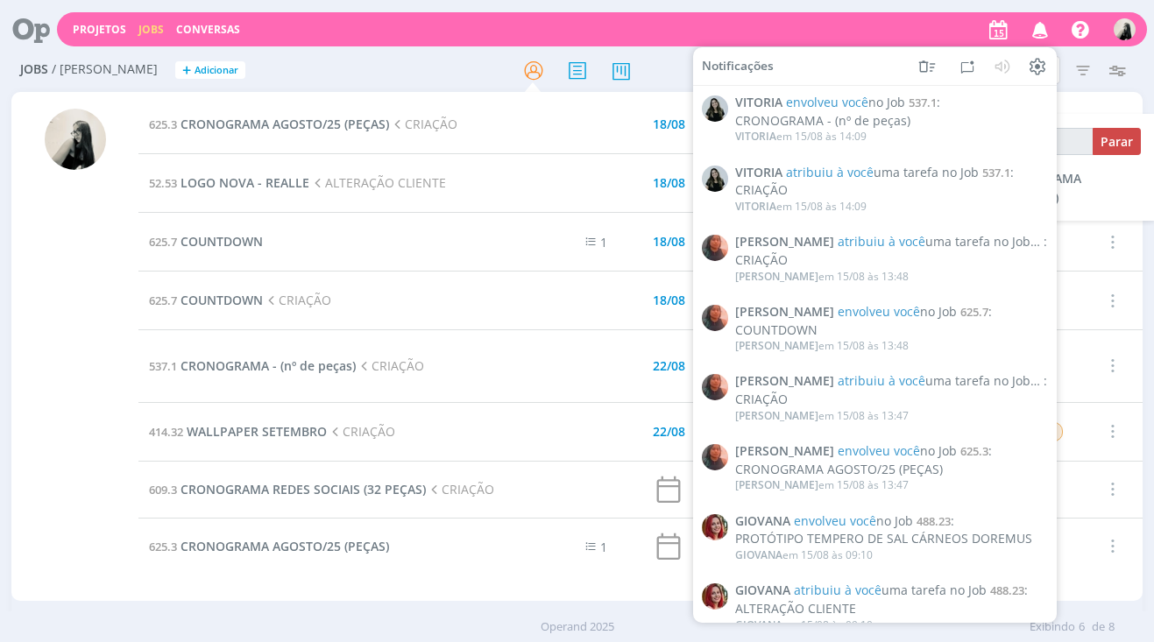
click at [1038, 32] on icon "button" at bounding box center [1040, 29] width 31 height 30
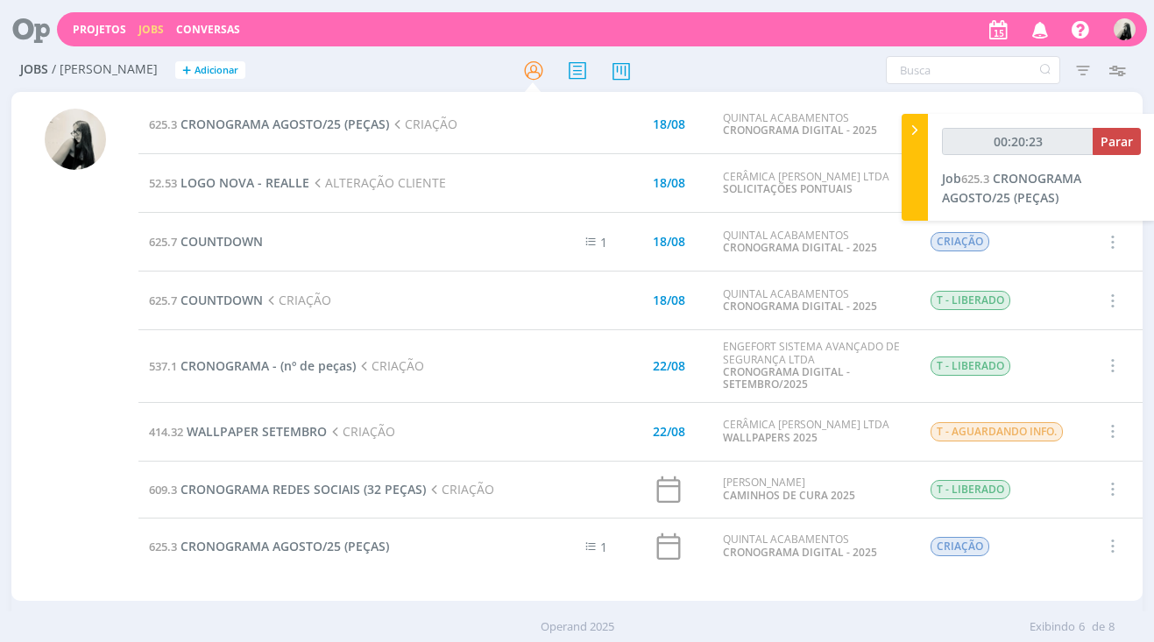
type input "00:20:24"
click at [274, 552] on span "CRONOGRAMA AGOSTO/25 (PEÇAS)" at bounding box center [285, 546] width 209 height 17
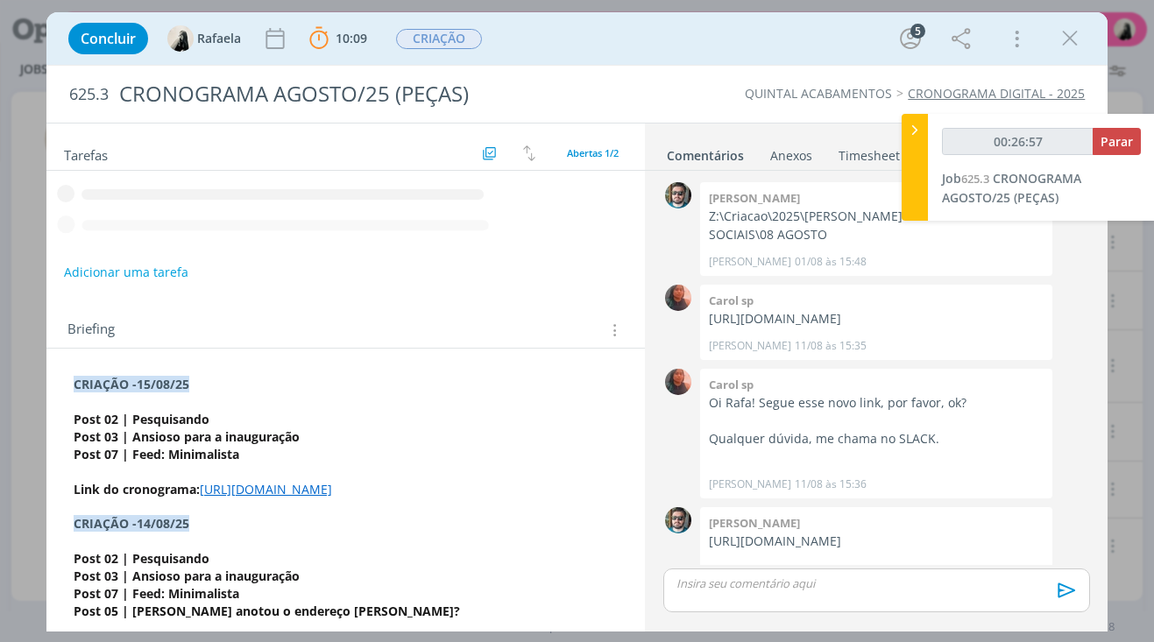
scroll to position [285, 0]
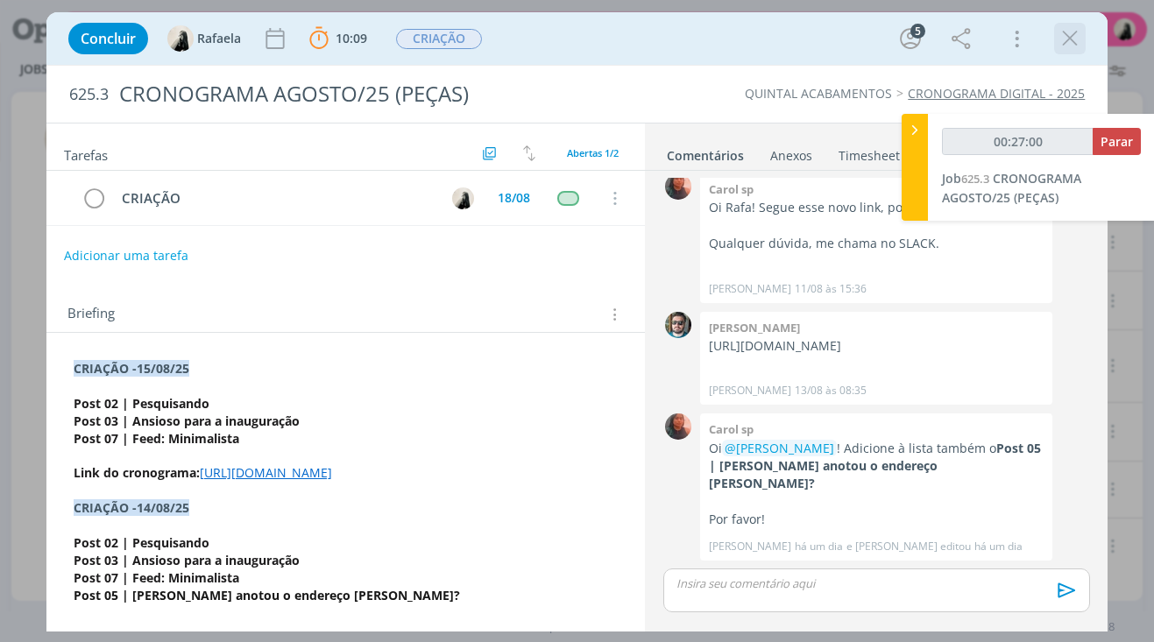
click at [1073, 53] on div "dialog" at bounding box center [1070, 39] width 32 height 32
click at [1059, 41] on icon "dialog" at bounding box center [1070, 38] width 26 height 26
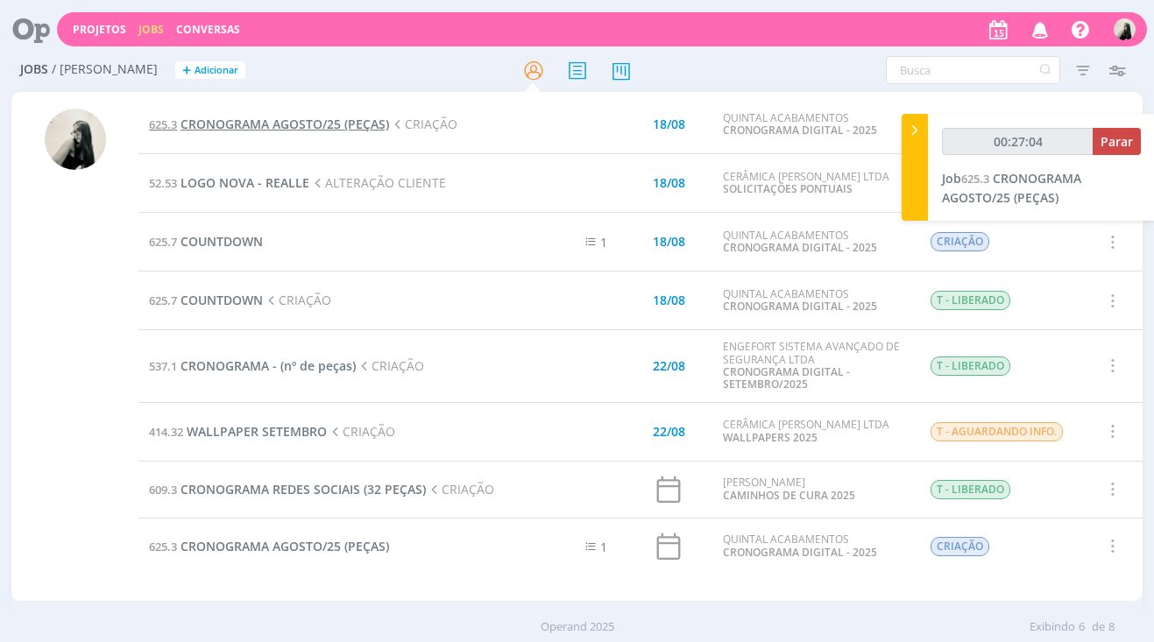
click at [348, 124] on span "CRONOGRAMA AGOSTO/25 (PEÇAS)" at bounding box center [285, 124] width 209 height 17
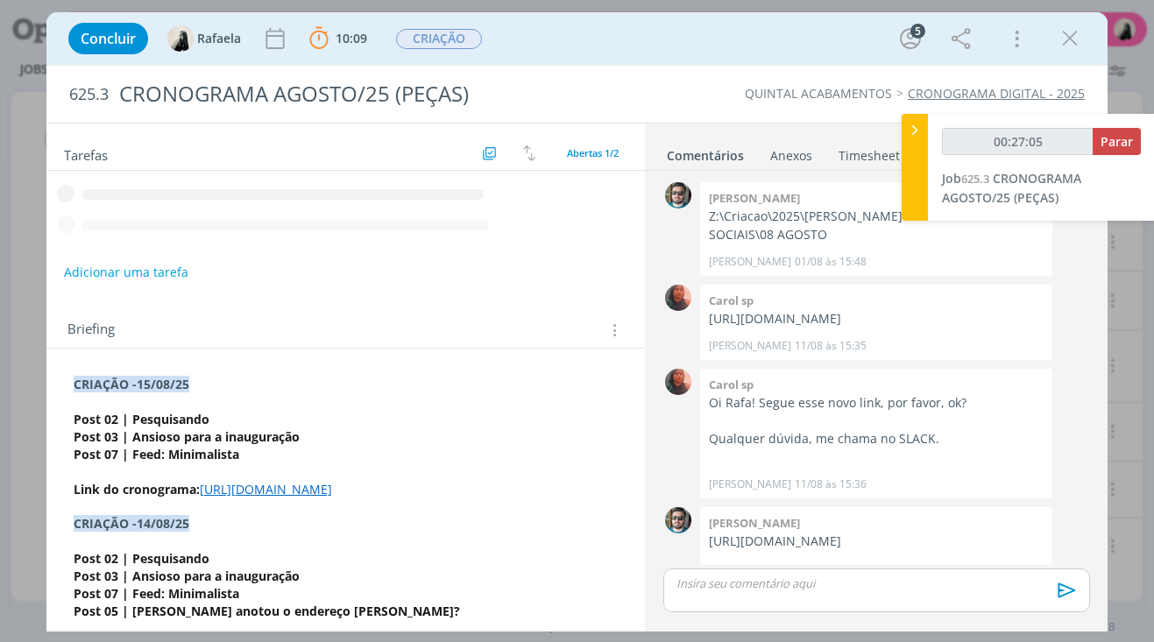
scroll to position [285, 0]
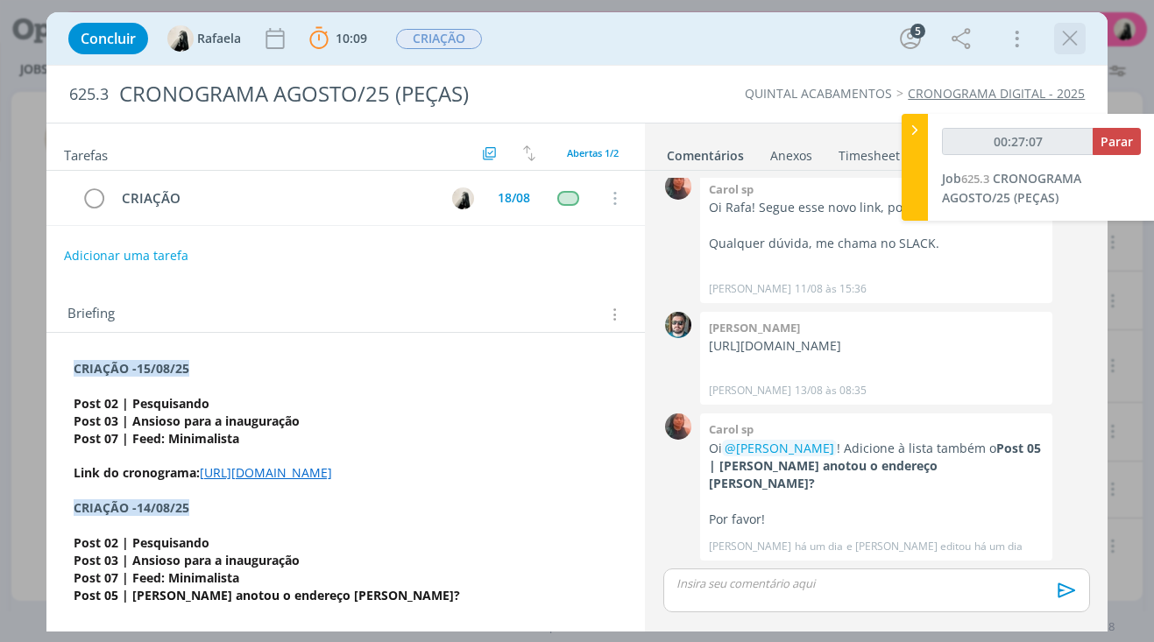
click at [1083, 32] on button "dialog" at bounding box center [1070, 38] width 26 height 26
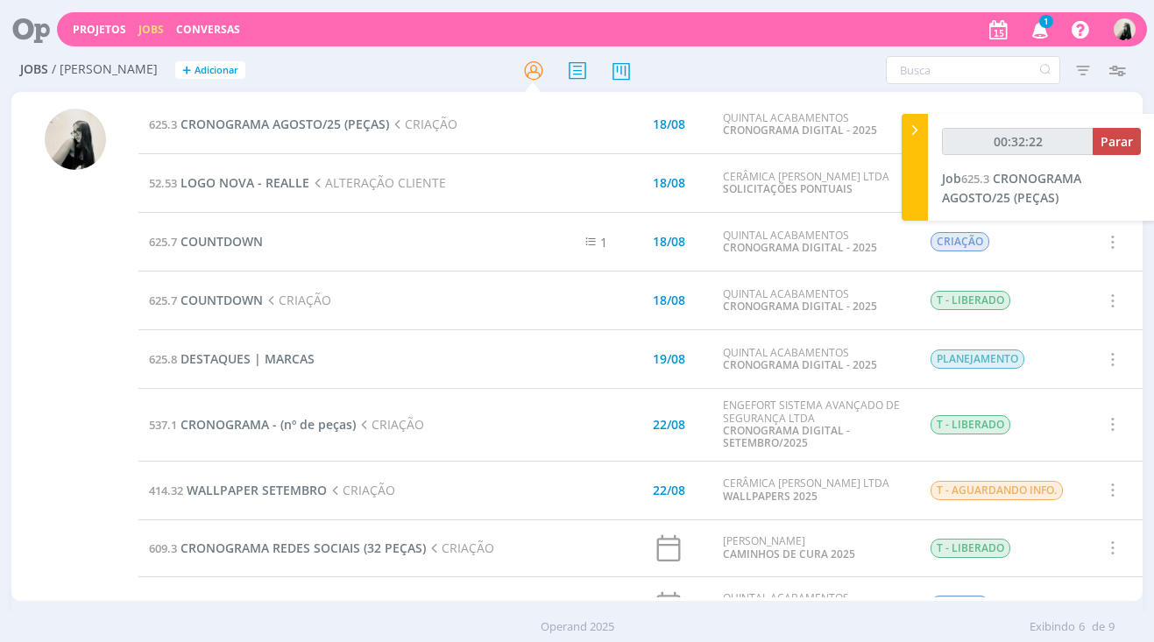
click at [1046, 37] on icon "button" at bounding box center [1040, 29] width 31 height 30
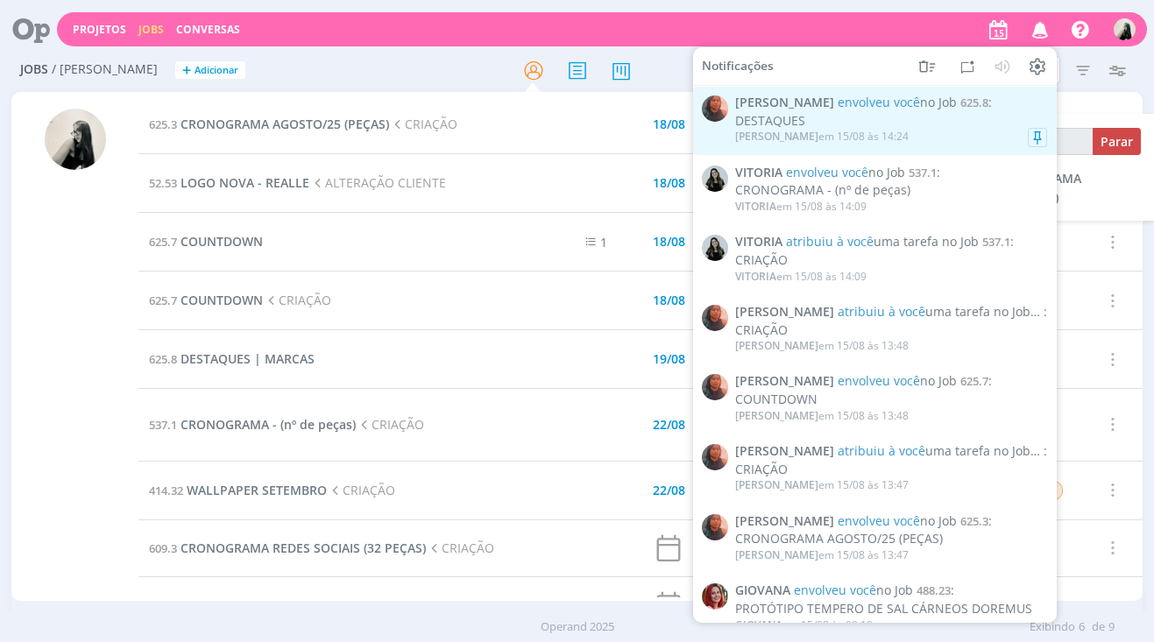
click at [911, 123] on div "DESTAQUES" at bounding box center [891, 121] width 312 height 15
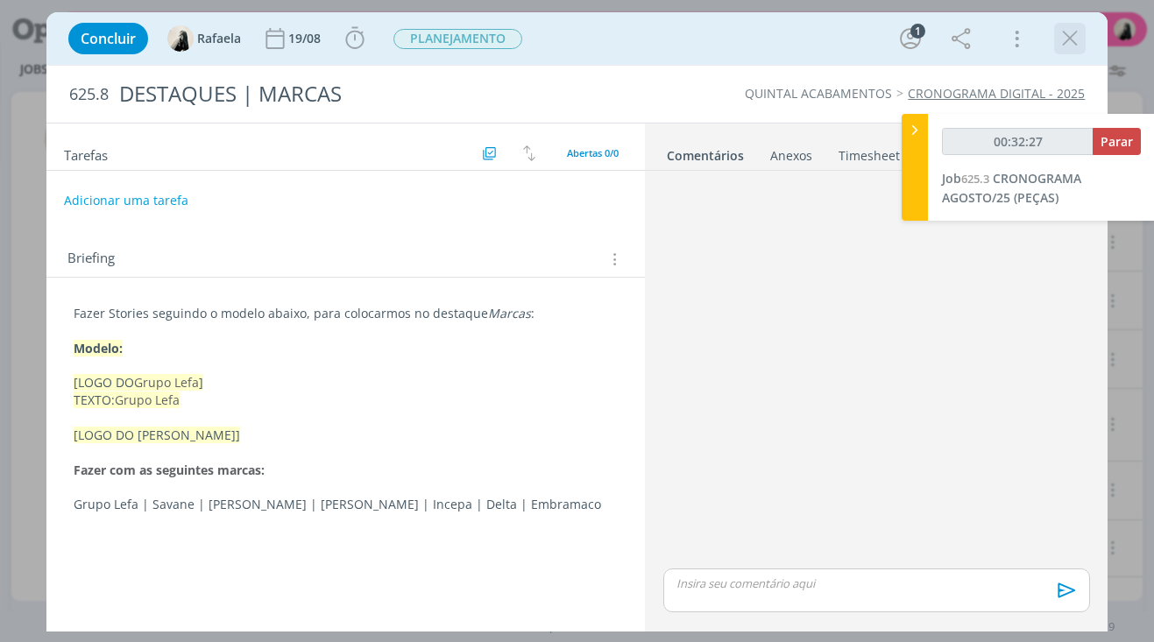
click at [1063, 43] on icon "dialog" at bounding box center [1070, 38] width 26 height 26
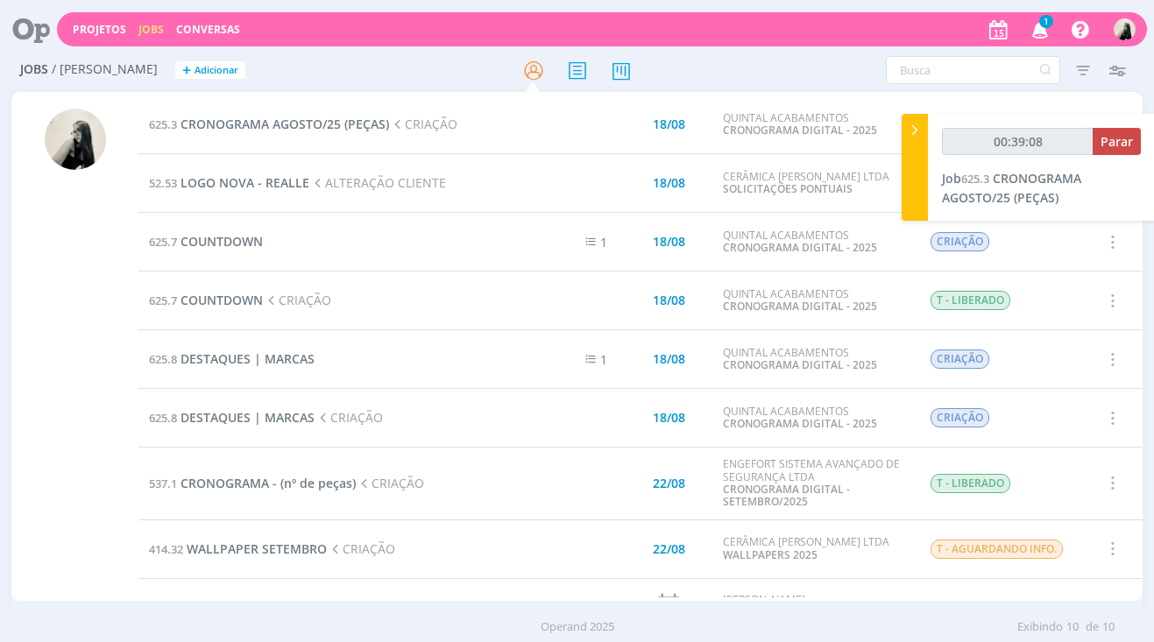
click at [1042, 20] on span "1" at bounding box center [1046, 21] width 14 height 13
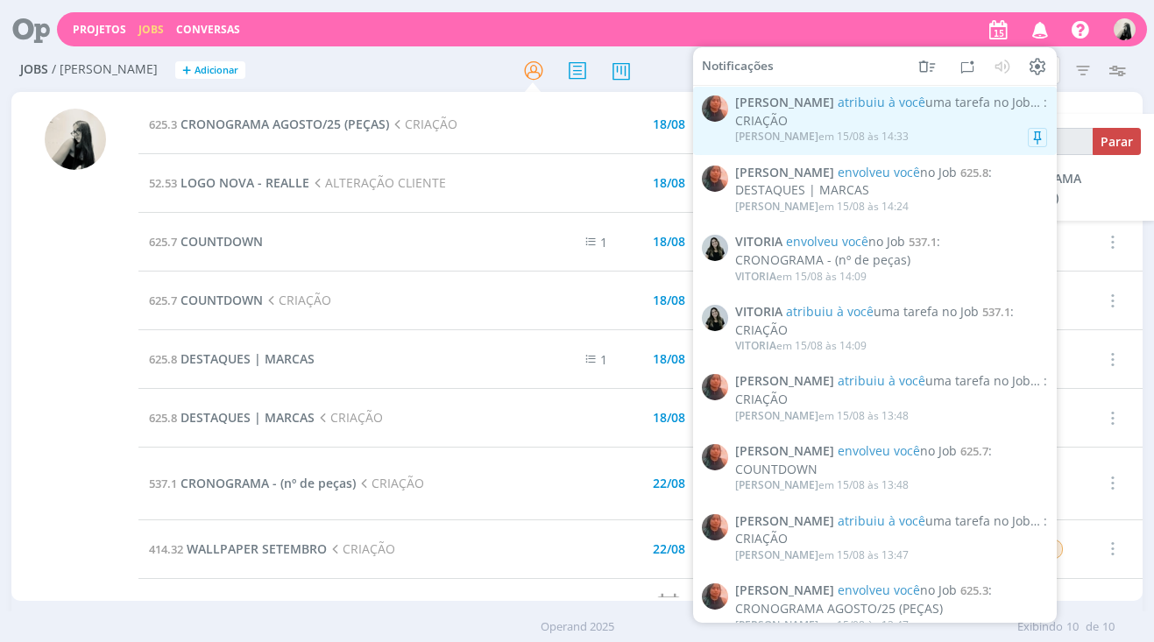
click at [955, 125] on div "CRIAÇÃO" at bounding box center [891, 121] width 312 height 15
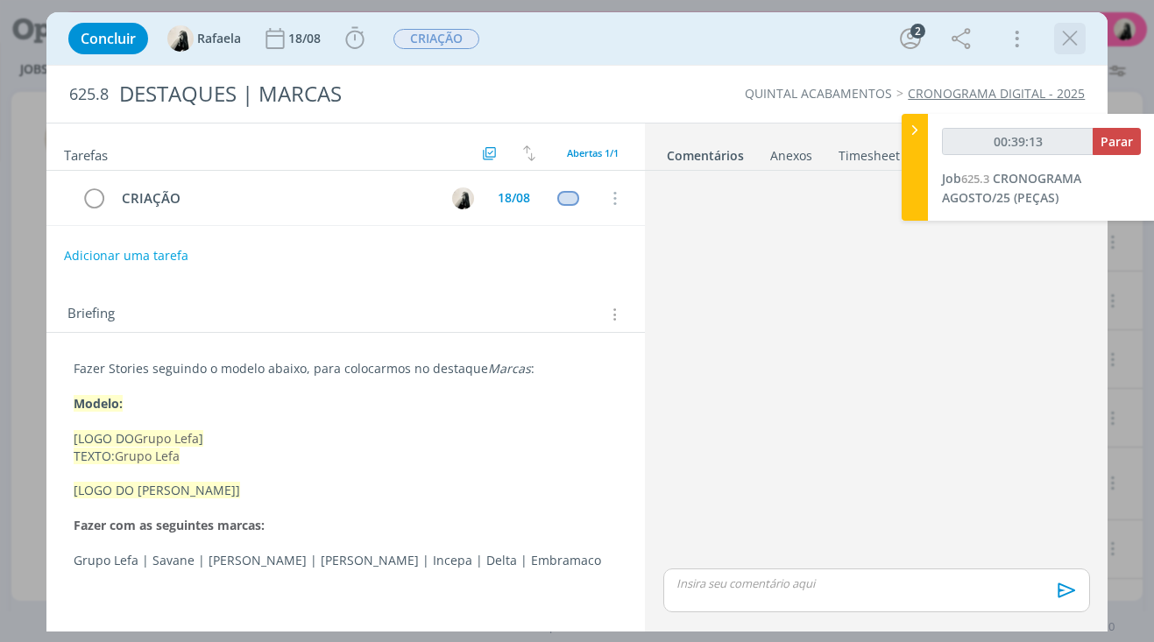
click at [1067, 45] on icon "dialog" at bounding box center [1070, 38] width 26 height 26
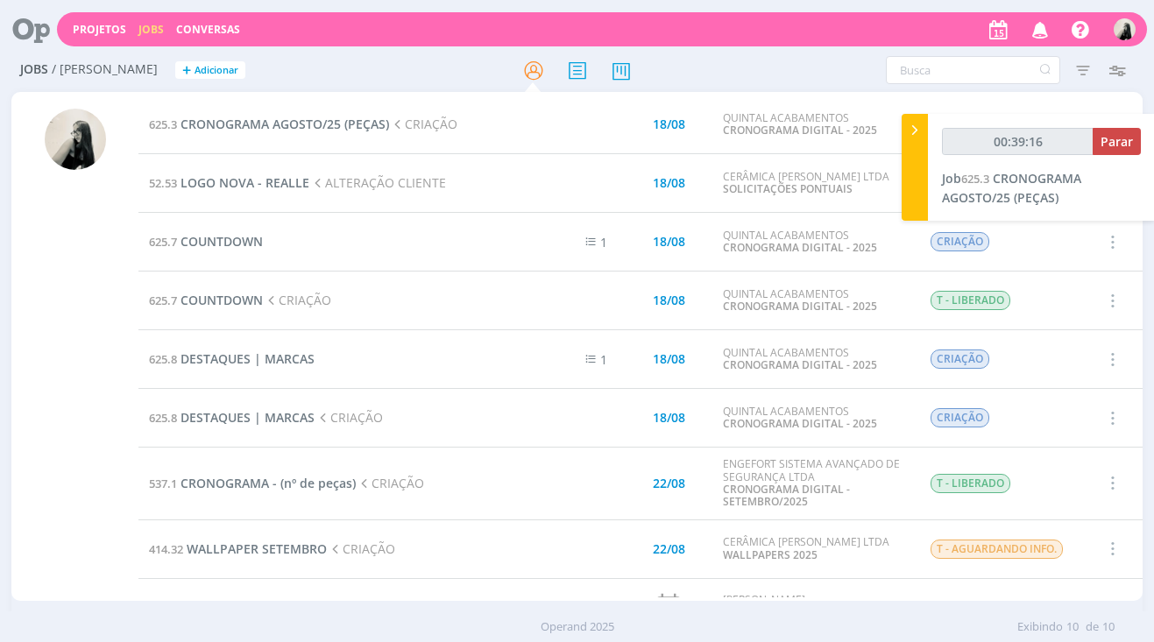
drag, startPoint x: 372, startPoint y: 266, endPoint x: 322, endPoint y: 250, distance: 51.8
click at [322, 250] on td "625.7 COUNTDOWN" at bounding box center [328, 242] width 381 height 59
click at [298, 126] on span "CRONOGRAMA AGOSTO/25 (PEÇAS)" at bounding box center [285, 124] width 209 height 17
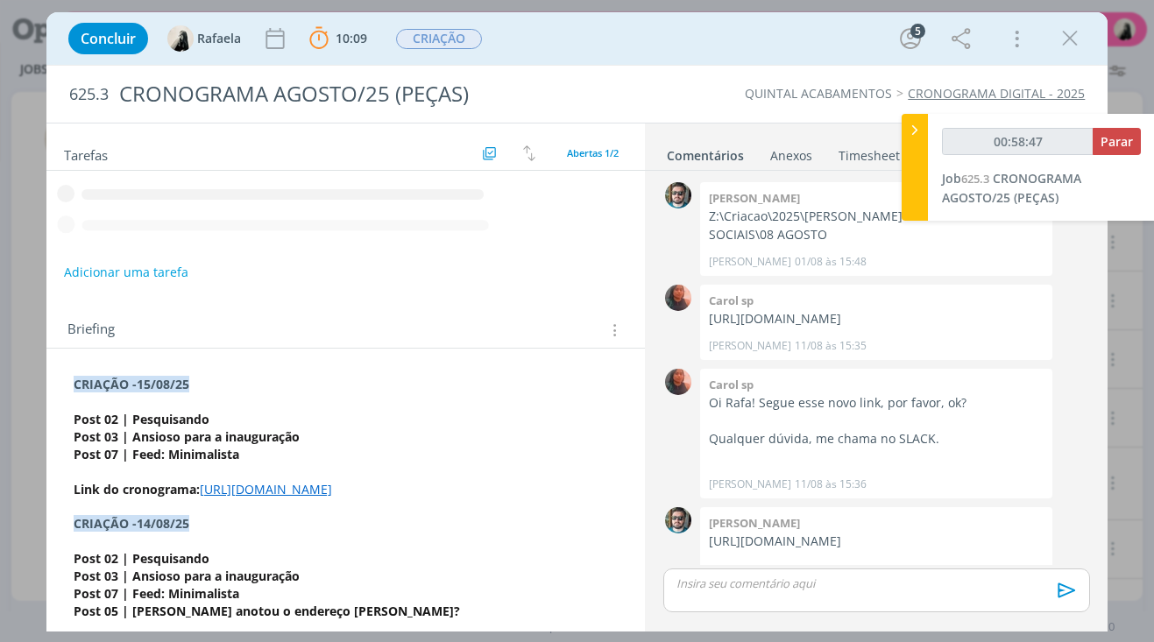
scroll to position [285, 0]
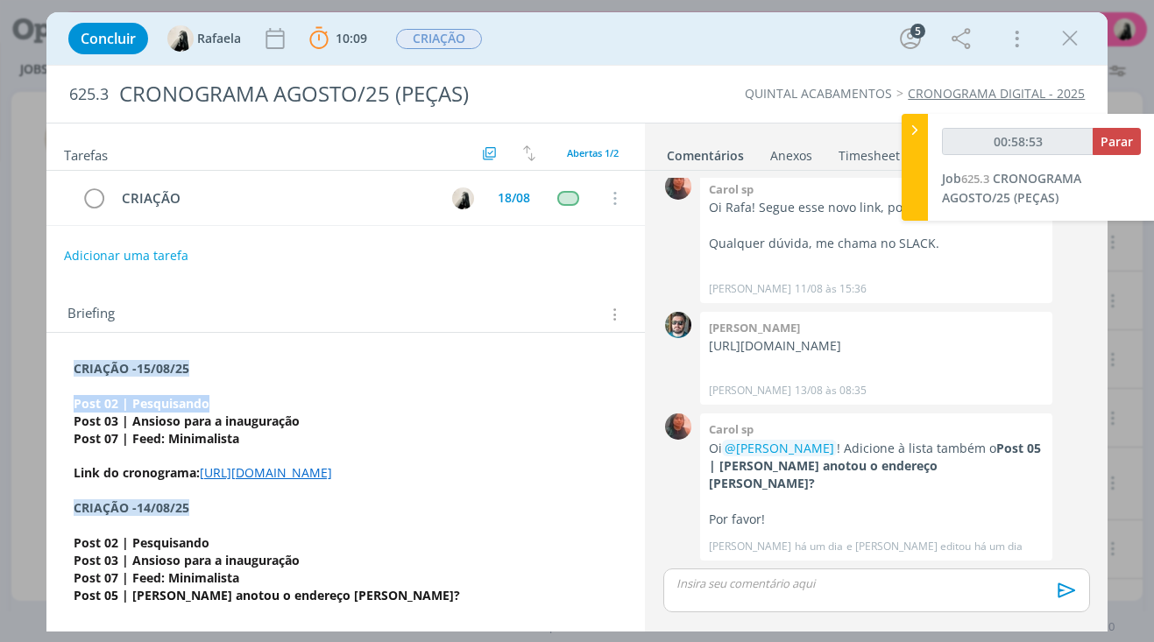
drag, startPoint x: 225, startPoint y: 400, endPoint x: 67, endPoint y: 409, distance: 158.9
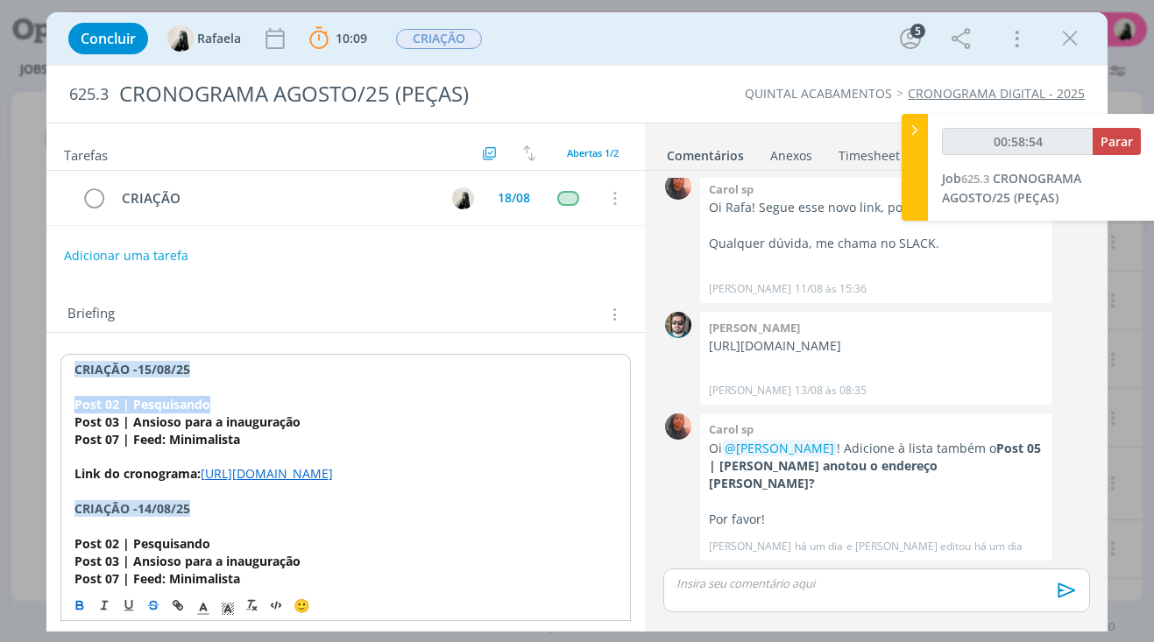
click at [153, 611] on icon "dialog" at bounding box center [153, 608] width 8 height 4
click at [240, 458] on p "dialog" at bounding box center [345, 458] width 543 height 18
drag, startPoint x: 308, startPoint y: 419, endPoint x: 69, endPoint y: 419, distance: 238.4
click at [147, 608] on icon "dialog" at bounding box center [153, 606] width 14 height 14
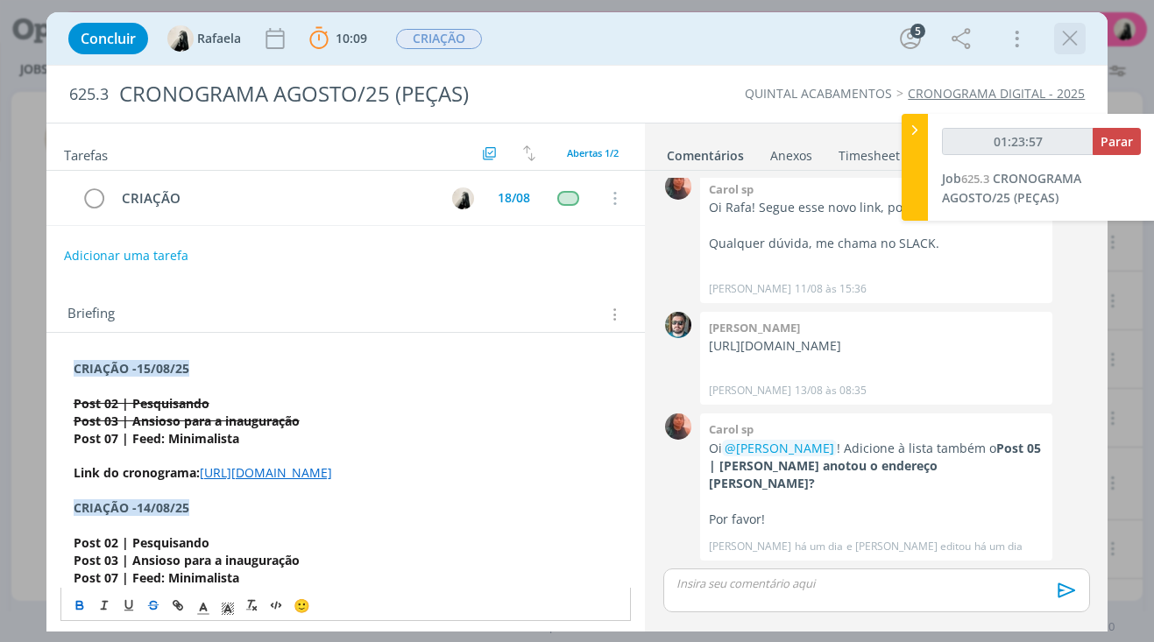
click at [1060, 44] on icon "dialog" at bounding box center [1070, 38] width 26 height 26
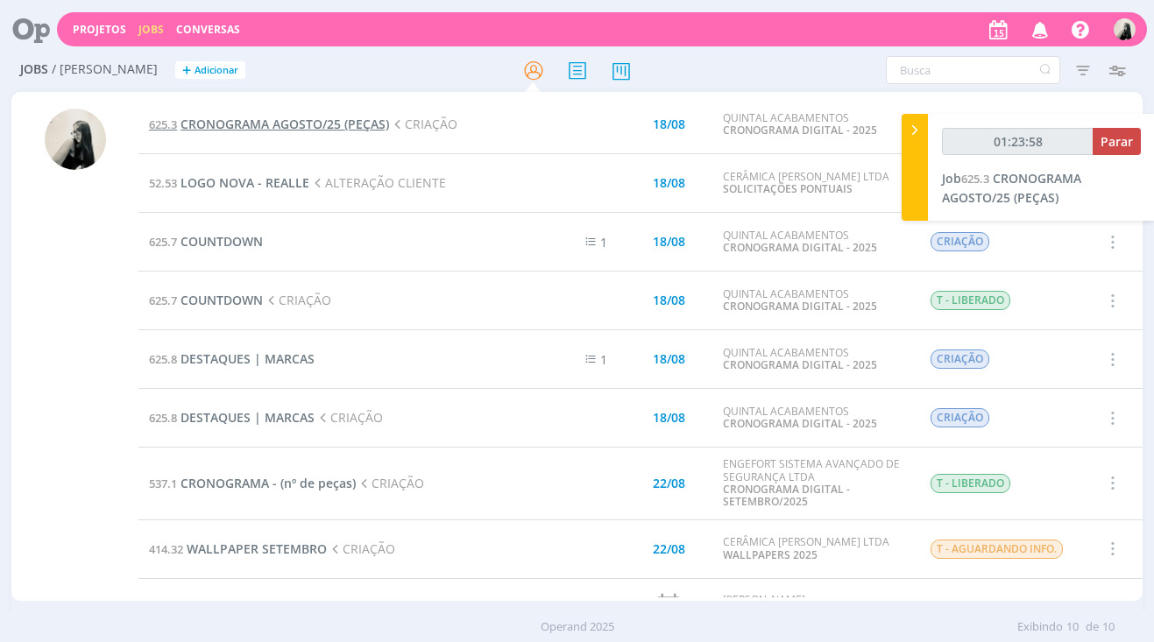
click at [273, 131] on span "CRONOGRAMA AGOSTO/25 (PEÇAS)" at bounding box center [285, 124] width 209 height 17
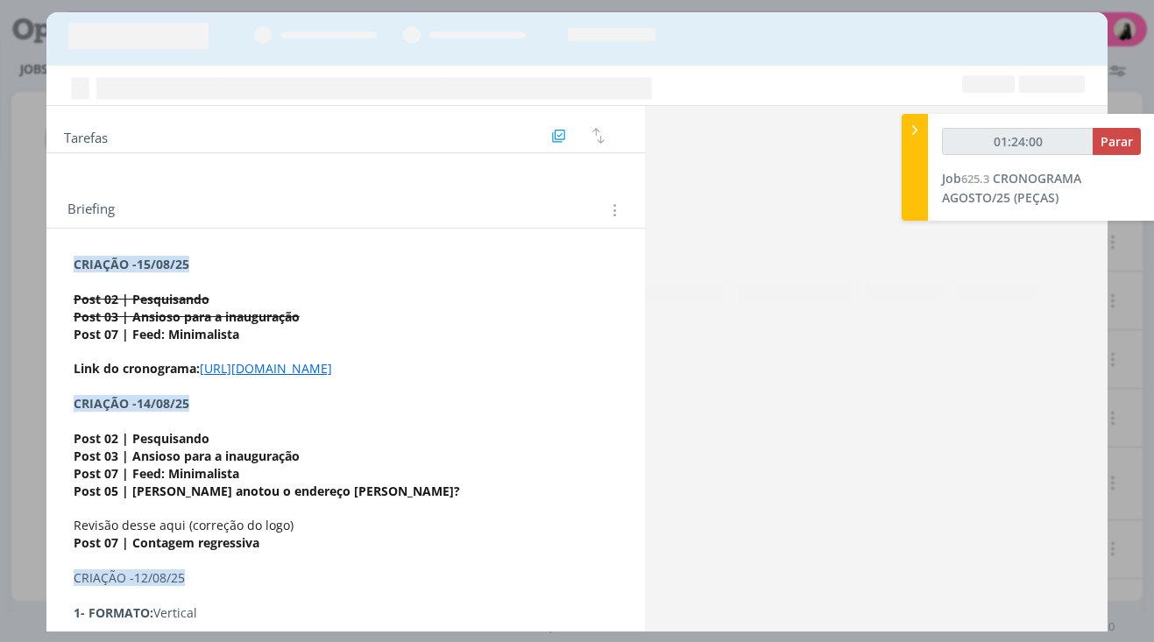
scroll to position [285, 0]
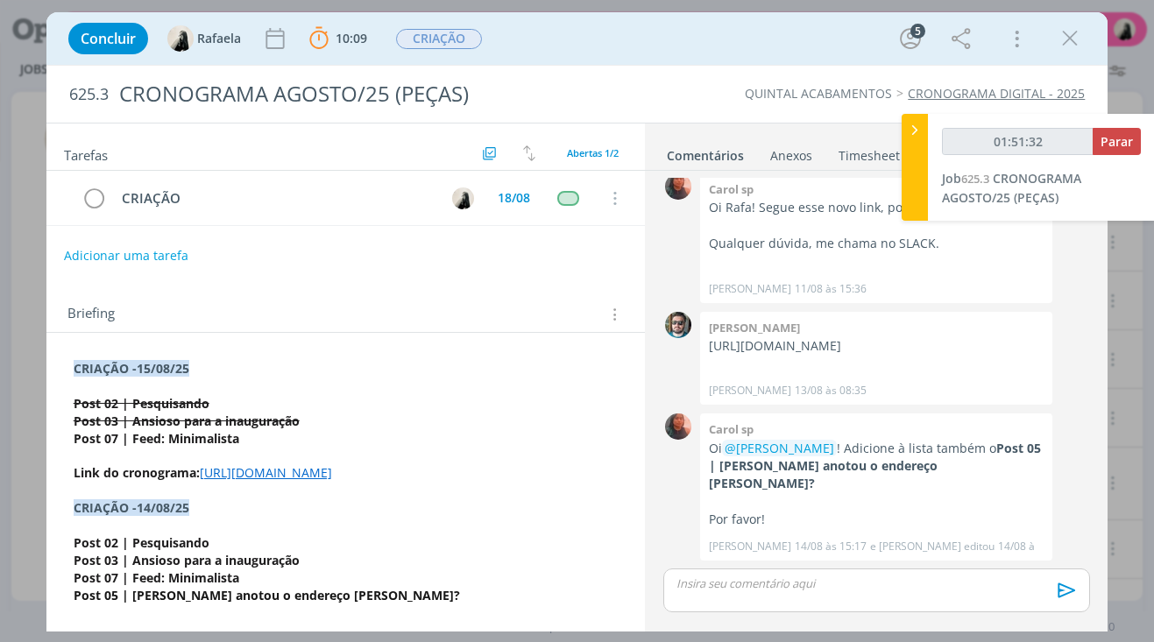
type input "01:52:32"
